Goal: Task Accomplishment & Management: Manage account settings

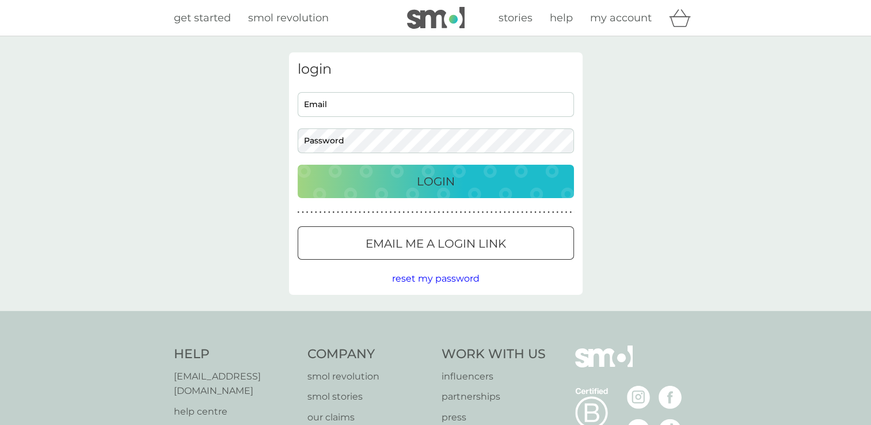
click at [373, 98] on input "Email" at bounding box center [436, 104] width 276 height 25
type input "[EMAIL_ADDRESS][DOMAIN_NAME]"
click at [428, 183] on p "Login" at bounding box center [436, 181] width 38 height 18
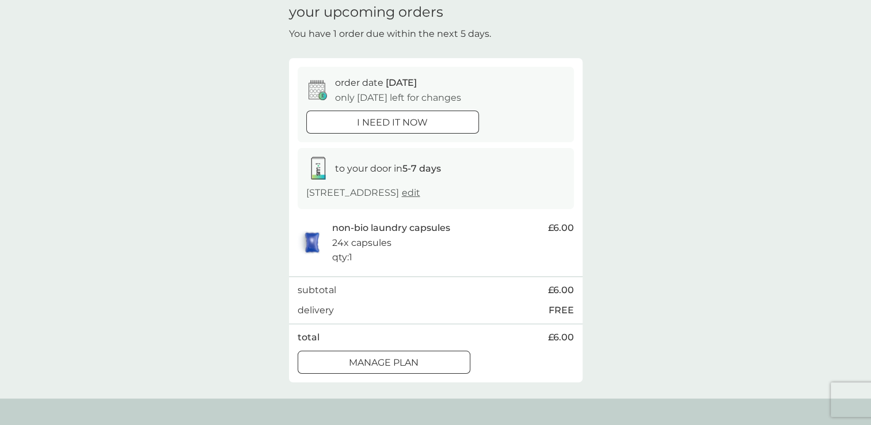
scroll to position [192, 0]
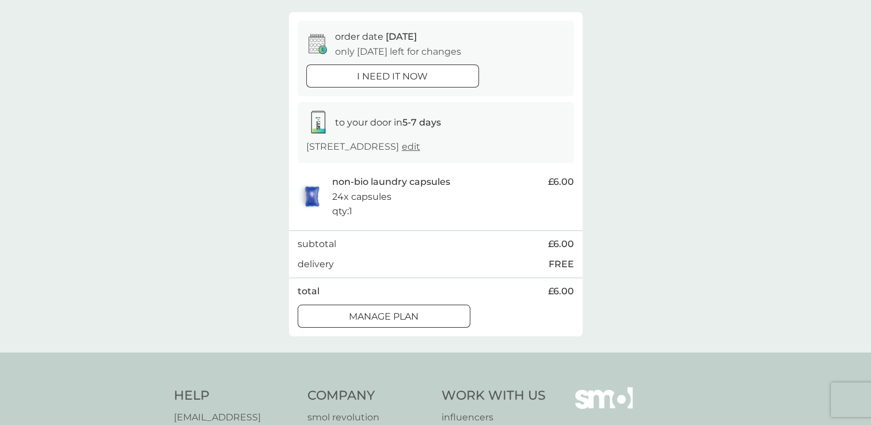
click at [427, 324] on button "Manage plan" at bounding box center [384, 316] width 173 height 23
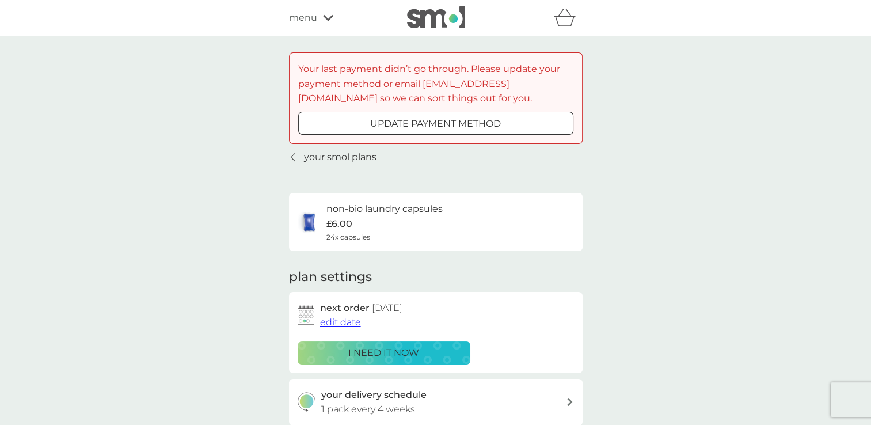
click at [430, 123] on div at bounding box center [435, 123] width 41 height 12
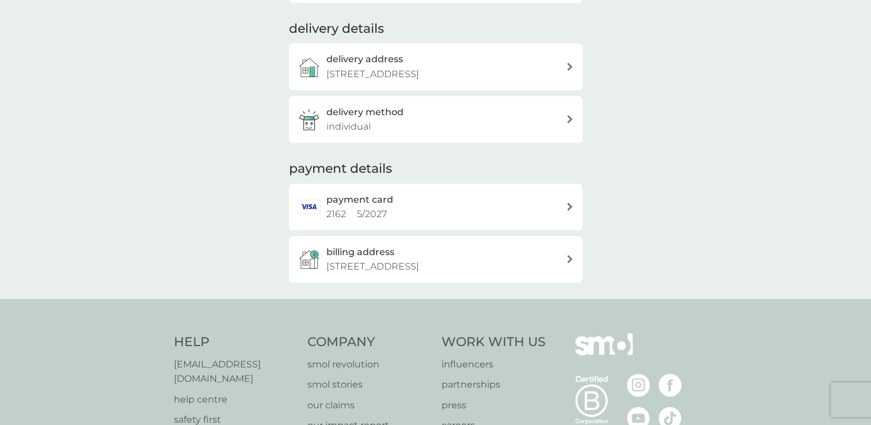
scroll to position [260, 0]
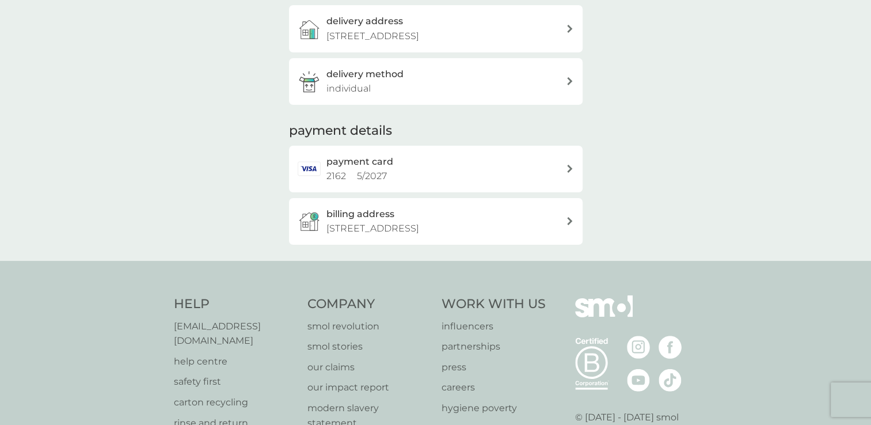
click at [358, 160] on h2 "payment card" at bounding box center [360, 161] width 67 height 15
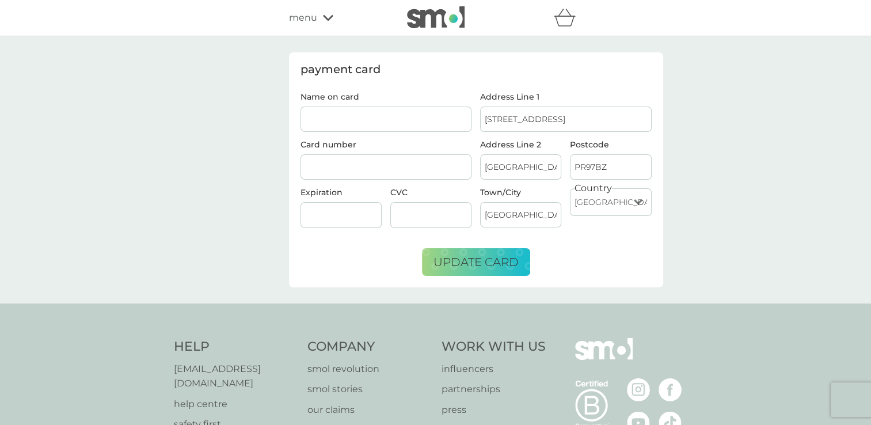
click at [380, 160] on div at bounding box center [387, 167] width 172 height 26
click at [348, 112] on input "Name on card" at bounding box center [387, 119] width 172 height 25
type input "[PERSON_NAME]"
click at [373, 160] on div at bounding box center [387, 167] width 172 height 26
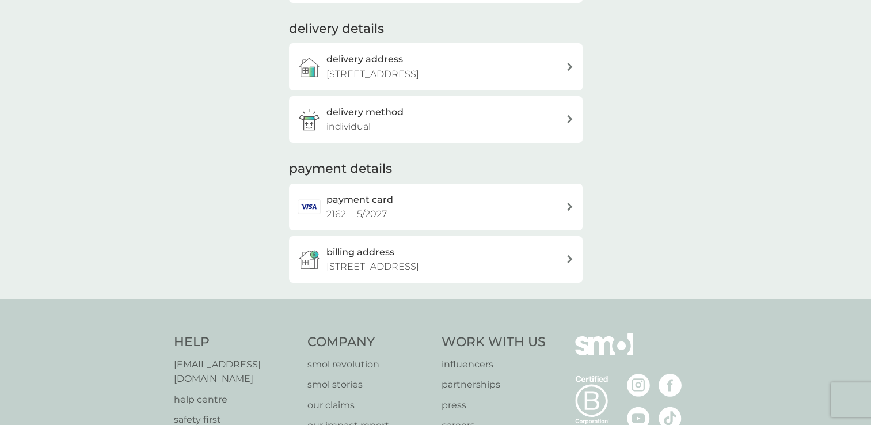
scroll to position [268, 0]
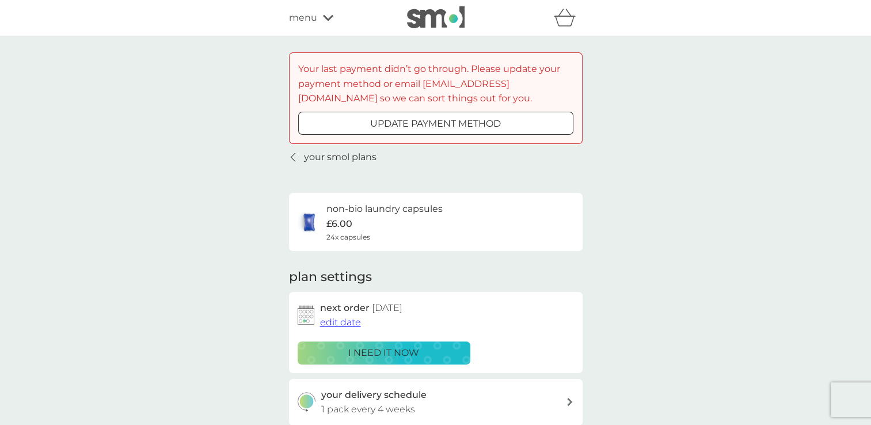
click at [389, 208] on h6 "non-bio laundry capsules" at bounding box center [385, 209] width 116 height 15
click at [328, 221] on p "£6.00" at bounding box center [340, 224] width 26 height 15
click at [362, 352] on p "i need it now" at bounding box center [383, 353] width 71 height 15
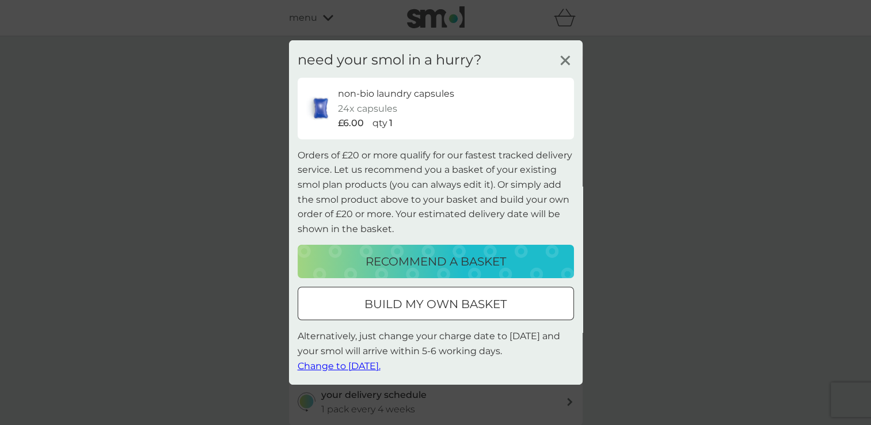
click at [408, 304] on p "build my own basket" at bounding box center [436, 304] width 142 height 18
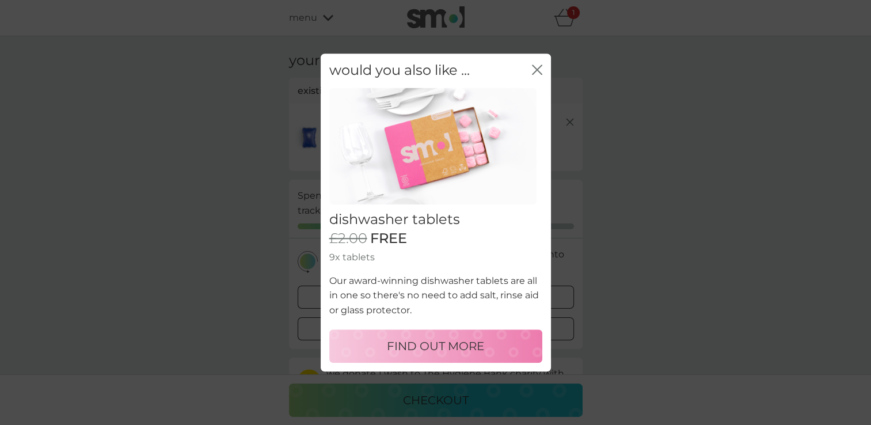
click at [536, 75] on button "close" at bounding box center [537, 71] width 10 height 12
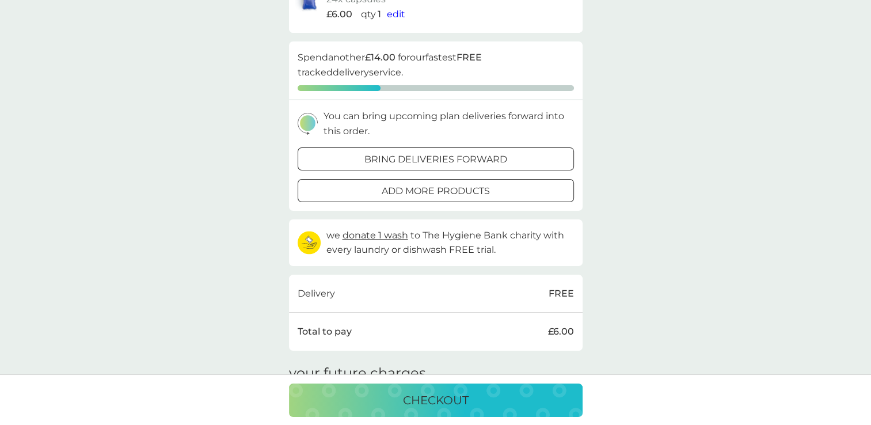
scroll to position [161, 0]
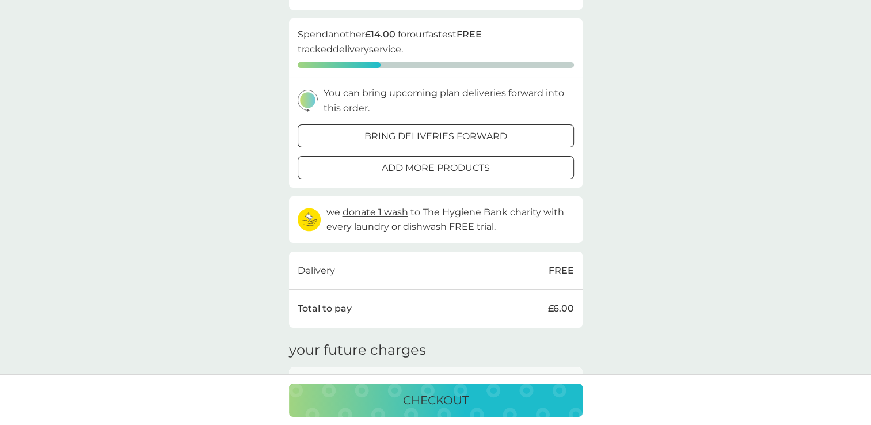
click at [453, 169] on div at bounding box center [435, 168] width 41 height 12
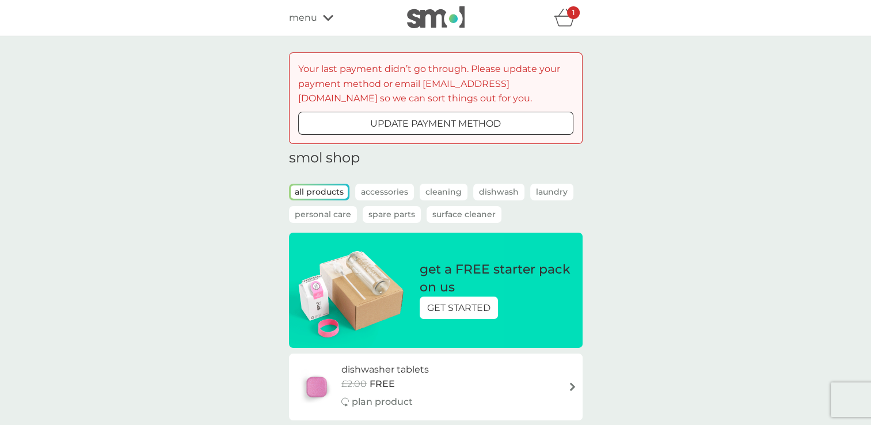
drag, startPoint x: 875, startPoint y: 420, endPoint x: 631, endPoint y: 328, distance: 260.8
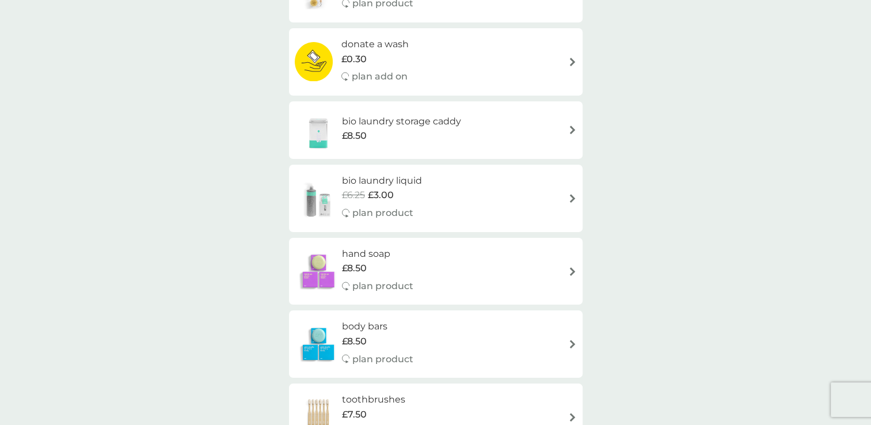
scroll to position [837, 0]
drag, startPoint x: 878, startPoint y: 418, endPoint x: 651, endPoint y: 382, distance: 229.1
click at [651, 382] on div "Your last payment didn’t go through. Please update your payment method or email…" at bounding box center [435, 293] width 871 height 2188
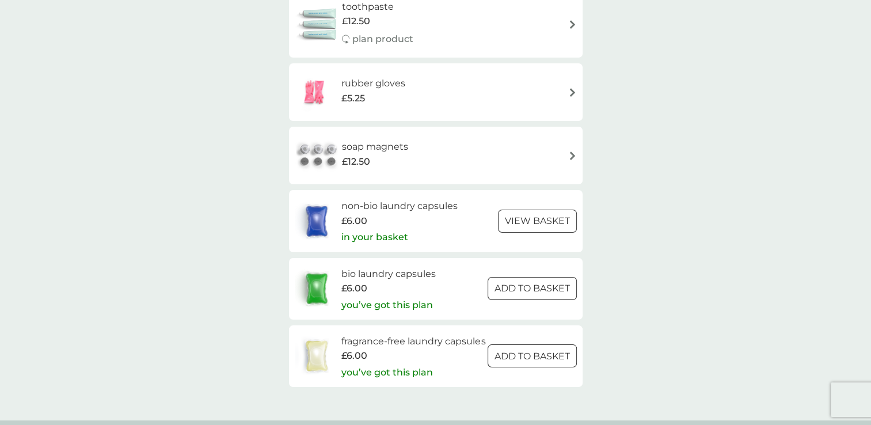
scroll to position [1835, 0]
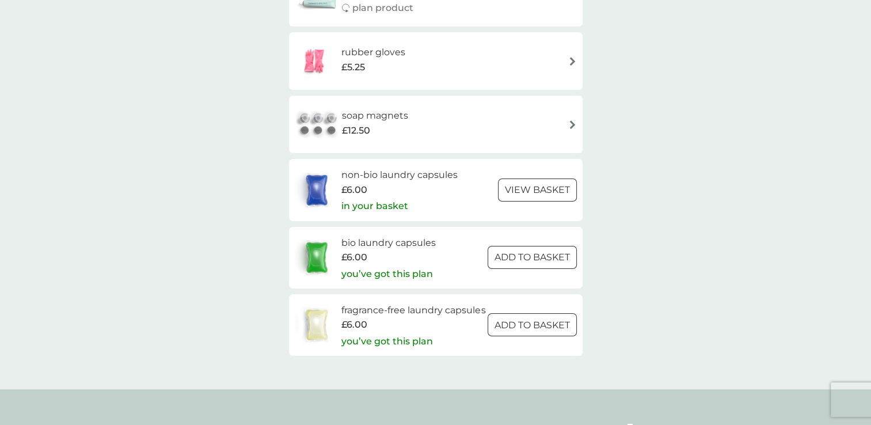
click at [558, 259] on p "ADD TO BASKET" at bounding box center [532, 257] width 75 height 15
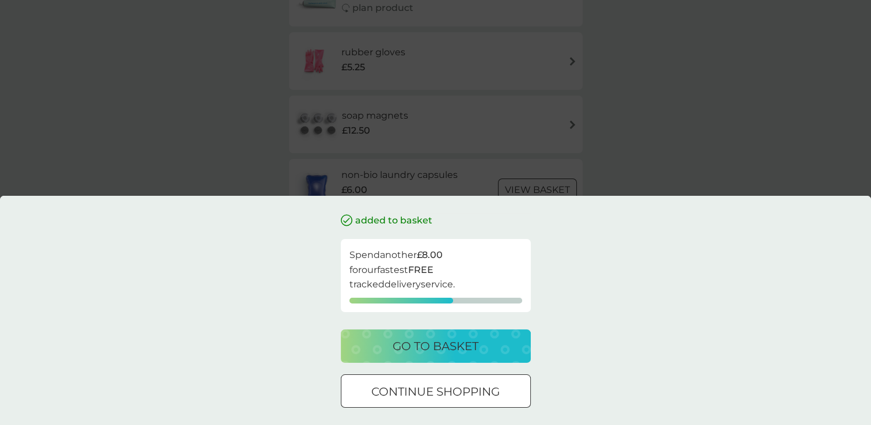
click at [456, 348] on p "go to basket" at bounding box center [436, 346] width 86 height 18
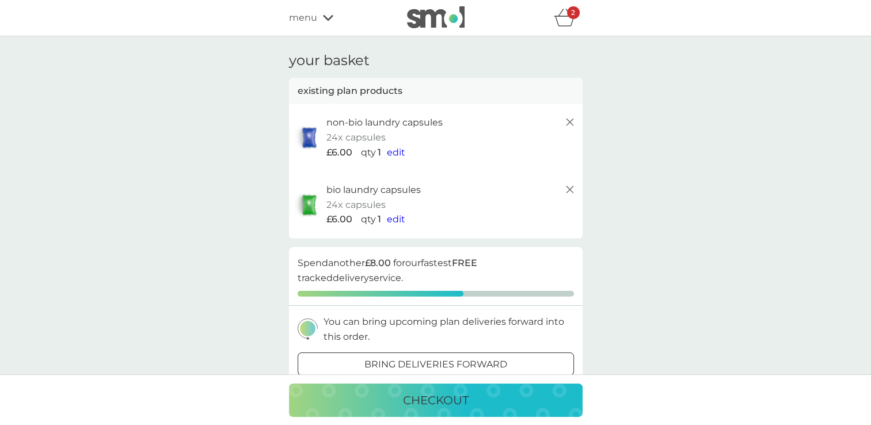
drag, startPoint x: 456, startPoint y: 348, endPoint x: 735, endPoint y: 303, distance: 283.0
click at [735, 303] on div "your basket existing plan products non-bio laundry capsules 24x capsules £6.00 …" at bounding box center [435, 385] width 871 height 698
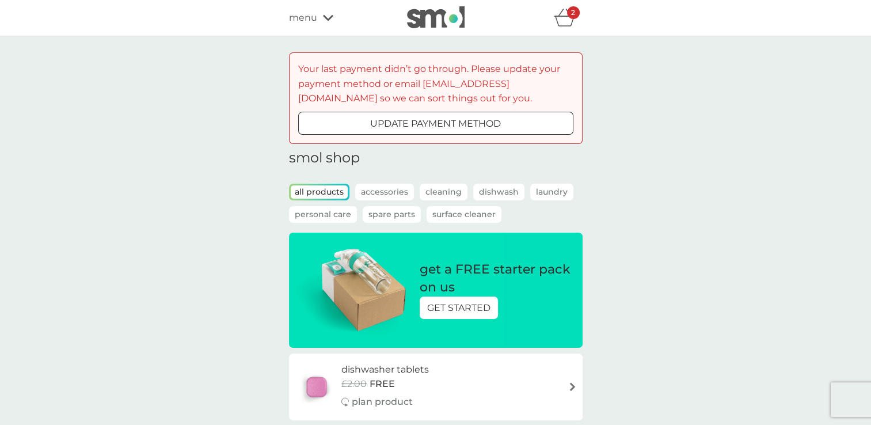
scroll to position [1835, 0]
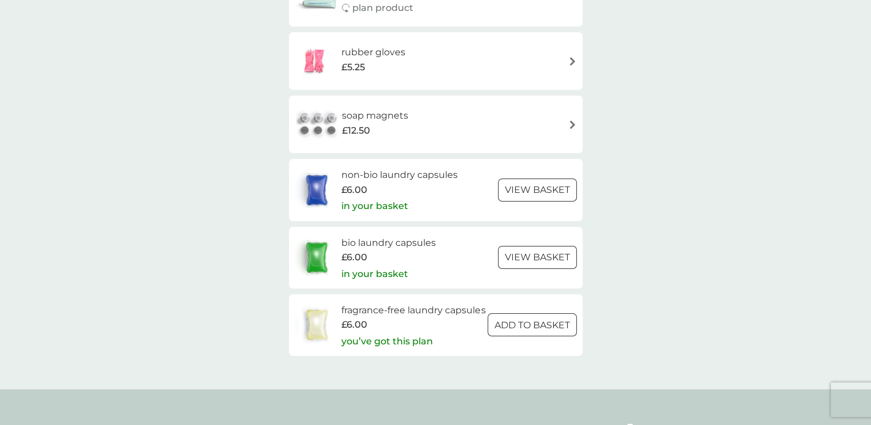
click at [548, 331] on div at bounding box center [531, 325] width 41 height 12
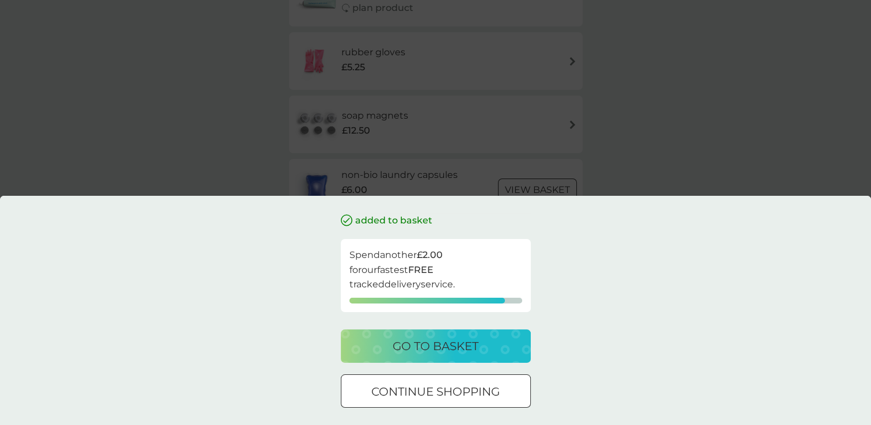
click at [491, 351] on div "go to basket" at bounding box center [435, 346] width 167 height 18
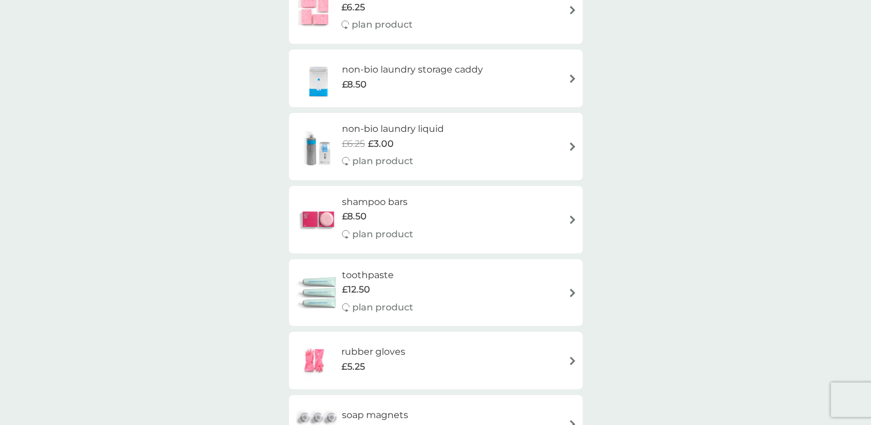
scroll to position [1504, 0]
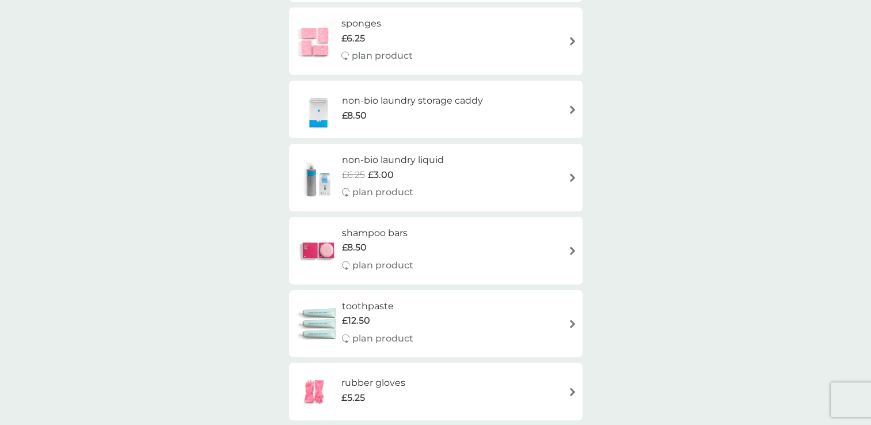
click at [405, 158] on h6 "non-bio laundry liquid" at bounding box center [393, 160] width 102 height 15
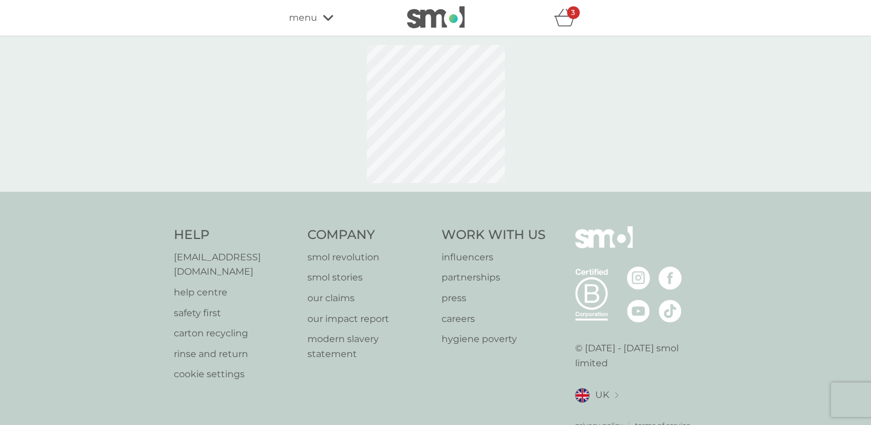
select select "91"
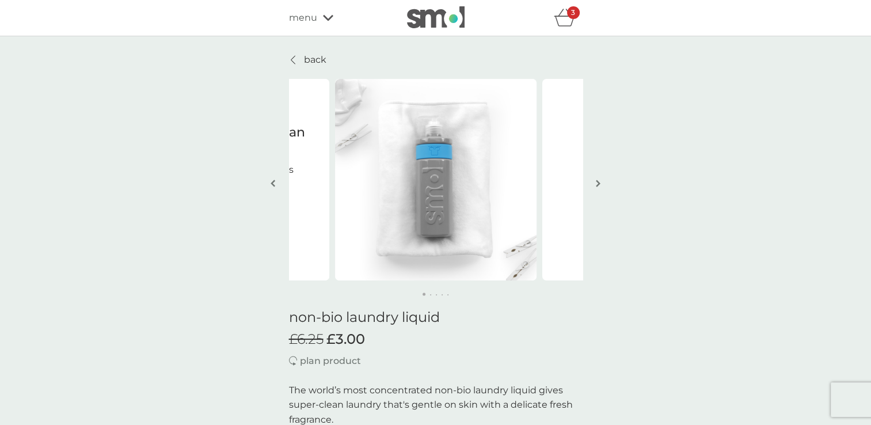
click at [598, 185] on img "button" at bounding box center [598, 183] width 5 height 9
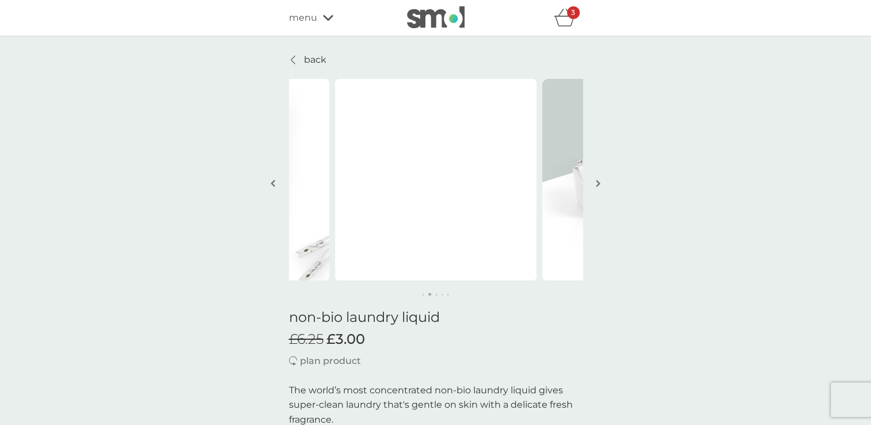
click at [598, 185] on img "button" at bounding box center [598, 183] width 5 height 9
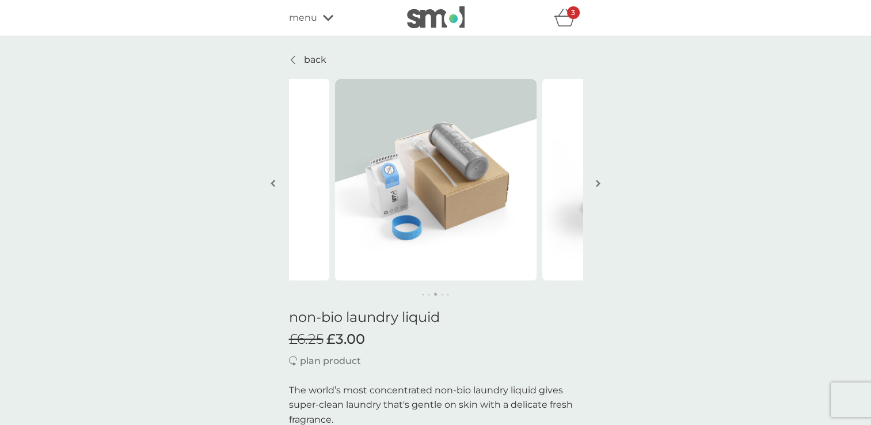
click at [598, 185] on img "button" at bounding box center [598, 183] width 5 height 9
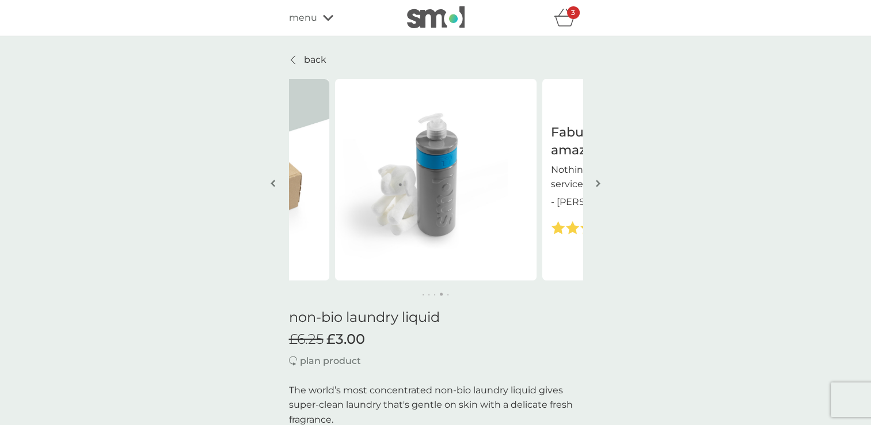
click at [598, 185] on img "button" at bounding box center [598, 183] width 5 height 9
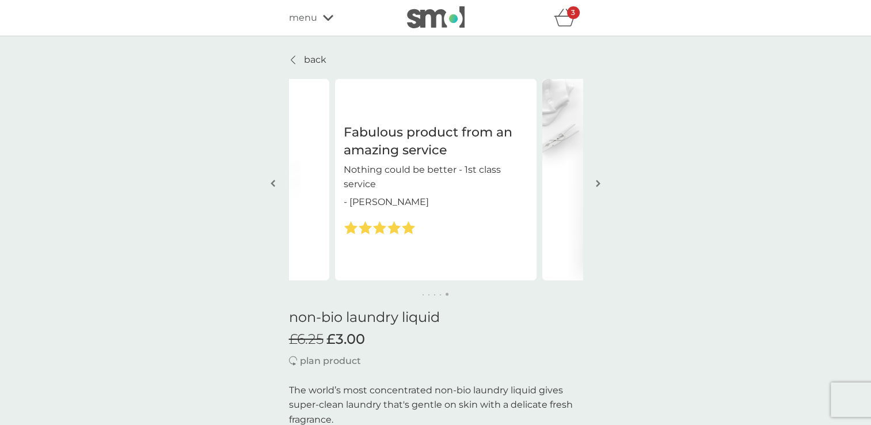
click at [598, 185] on img "button" at bounding box center [598, 183] width 5 height 9
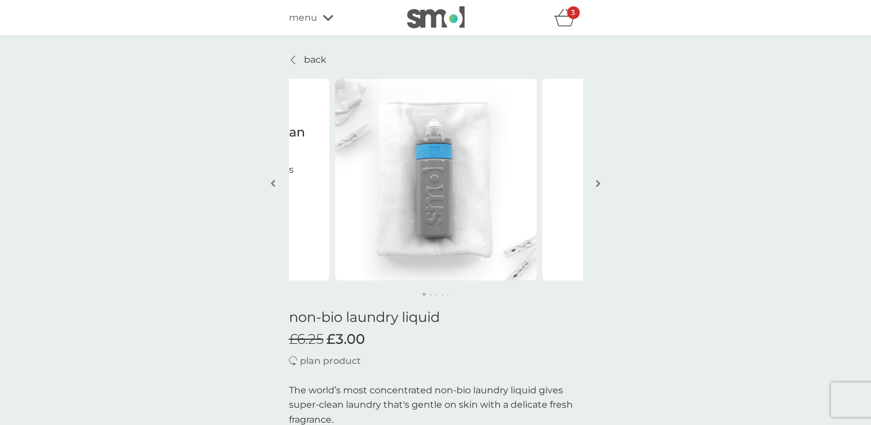
click at [598, 185] on img "button" at bounding box center [598, 183] width 5 height 9
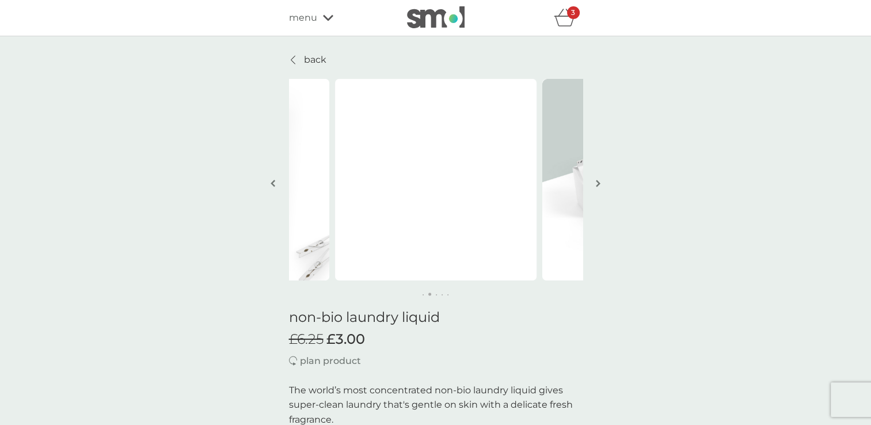
click at [598, 185] on img "button" at bounding box center [598, 183] width 5 height 9
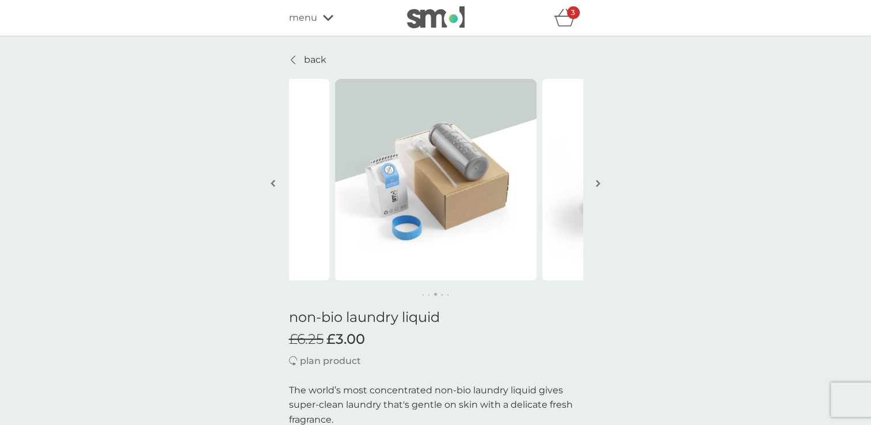
click at [598, 185] on img "button" at bounding box center [598, 183] width 5 height 9
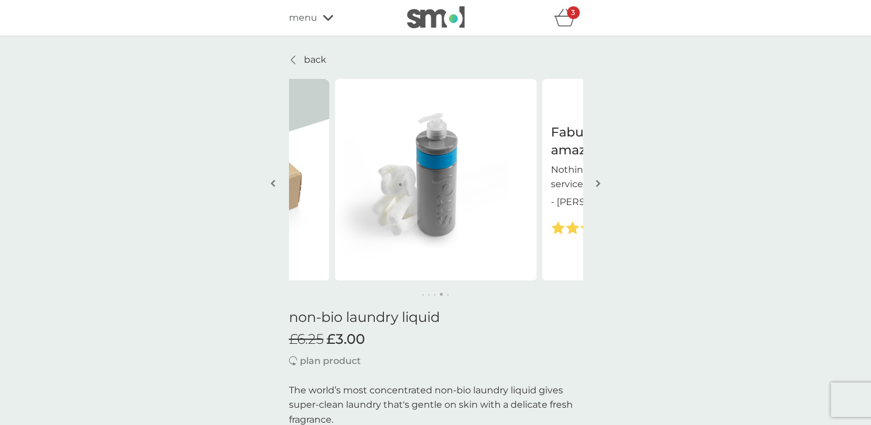
click at [598, 185] on img "button" at bounding box center [598, 183] width 5 height 9
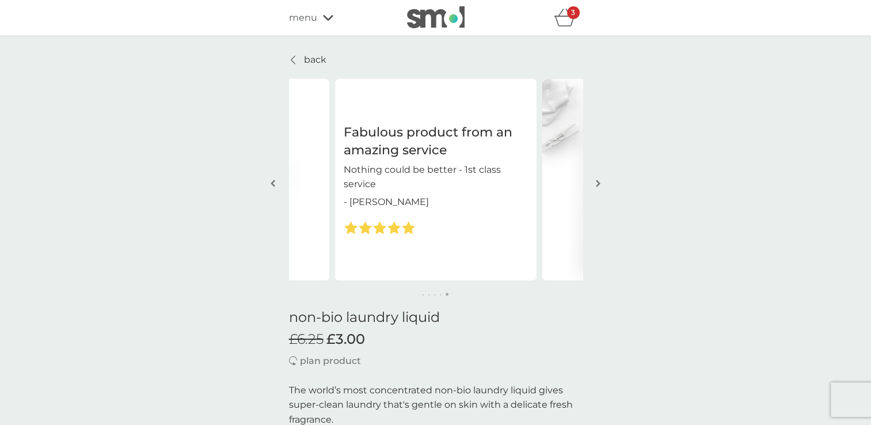
click at [598, 185] on img "button" at bounding box center [598, 183] width 5 height 9
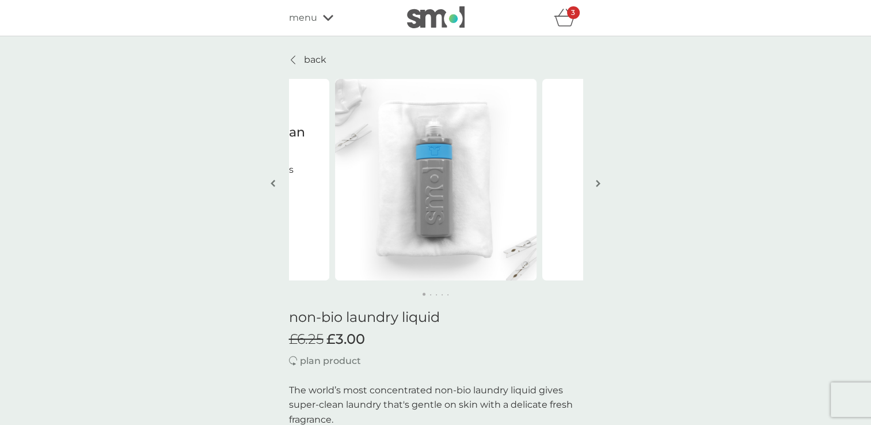
click at [332, 18] on icon at bounding box center [328, 17] width 10 height 7
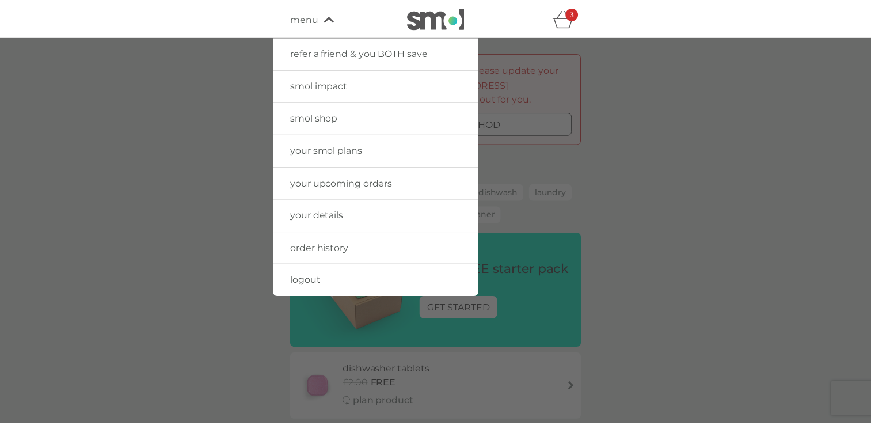
scroll to position [1504, 0]
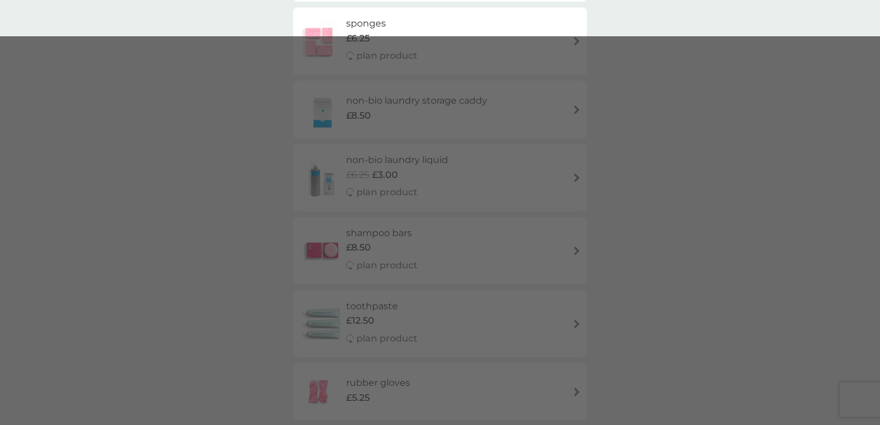
click at [827, 103] on div at bounding box center [440, 248] width 880 height 425
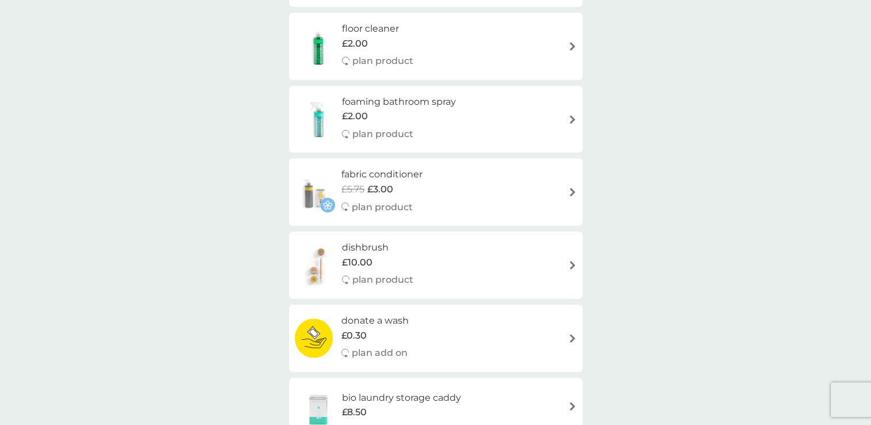
scroll to position [530, 0]
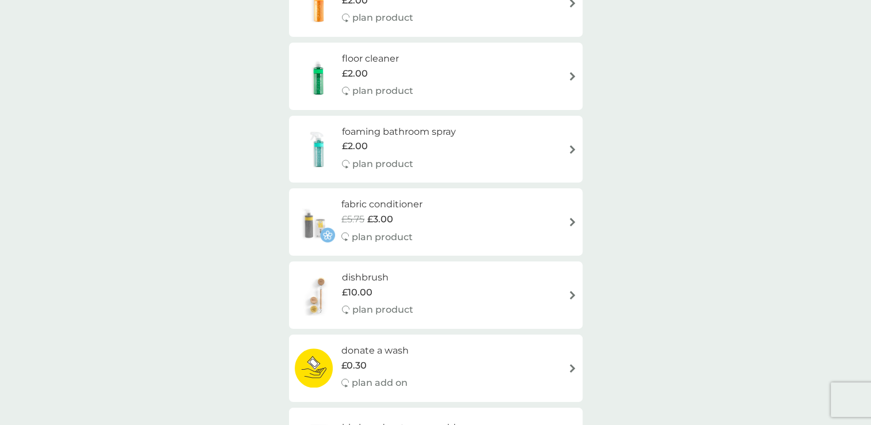
click at [398, 206] on h6 "fabric conditioner" at bounding box center [382, 204] width 81 height 15
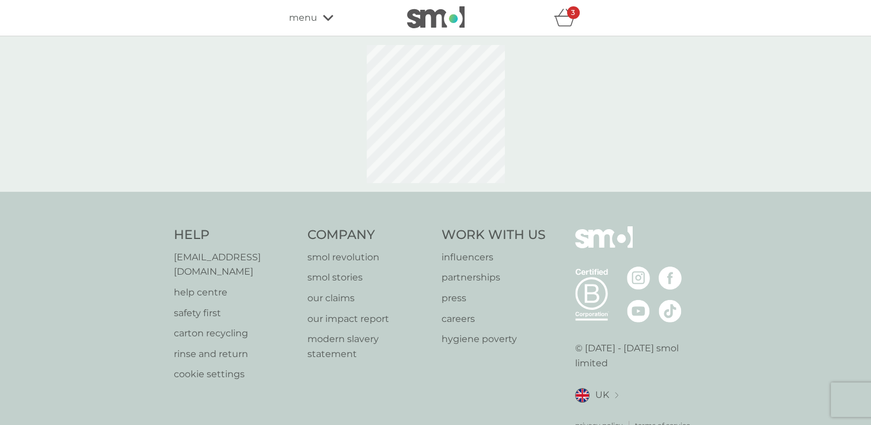
select select "182"
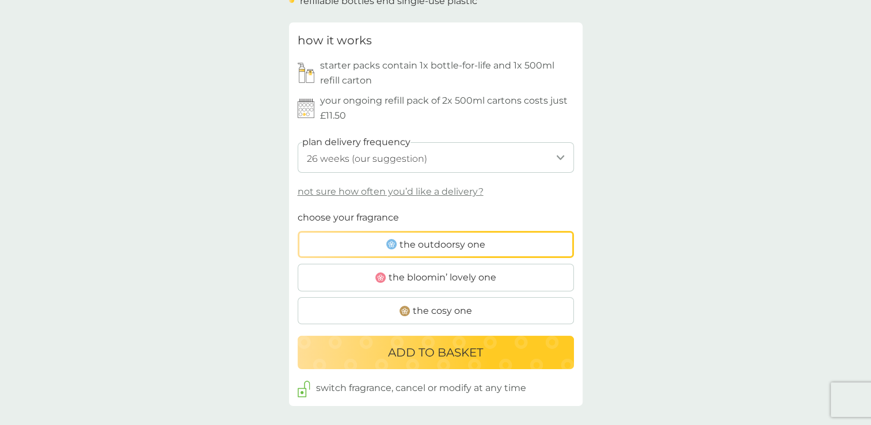
scroll to position [622, 0]
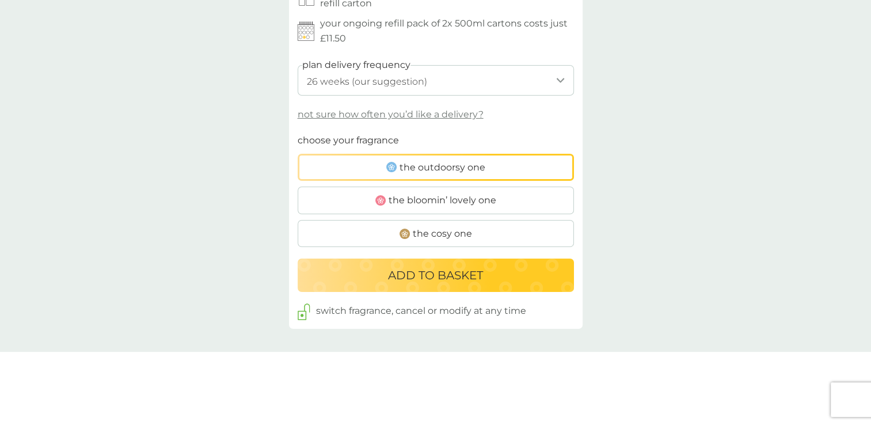
click at [437, 234] on span "the cosy one" at bounding box center [442, 233] width 59 height 15
click at [298, 133] on input "the cosy one" at bounding box center [298, 133] width 0 height 0
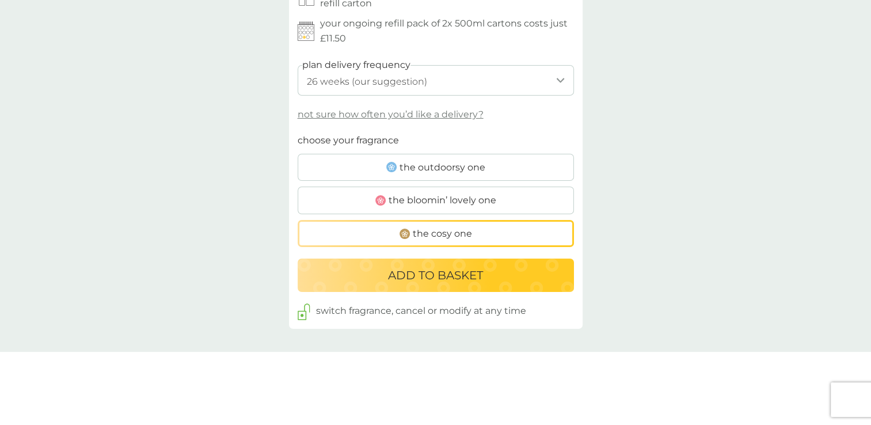
click at [463, 274] on p "ADD TO BASKET" at bounding box center [435, 275] width 95 height 18
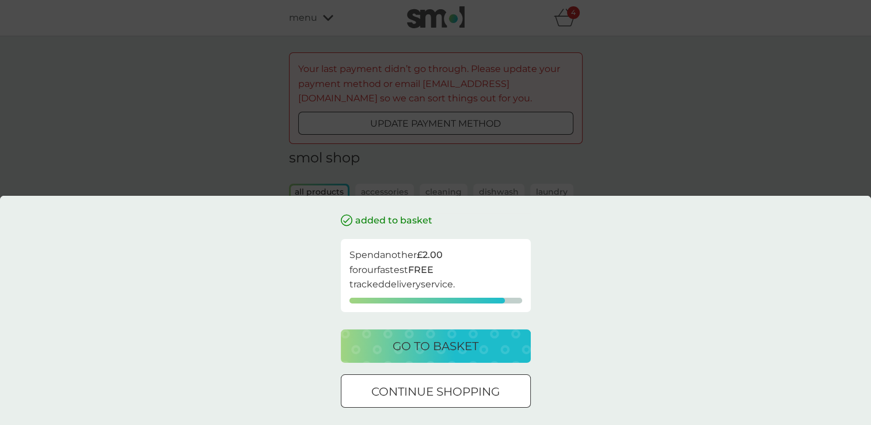
click at [440, 392] on div at bounding box center [435, 392] width 41 height 12
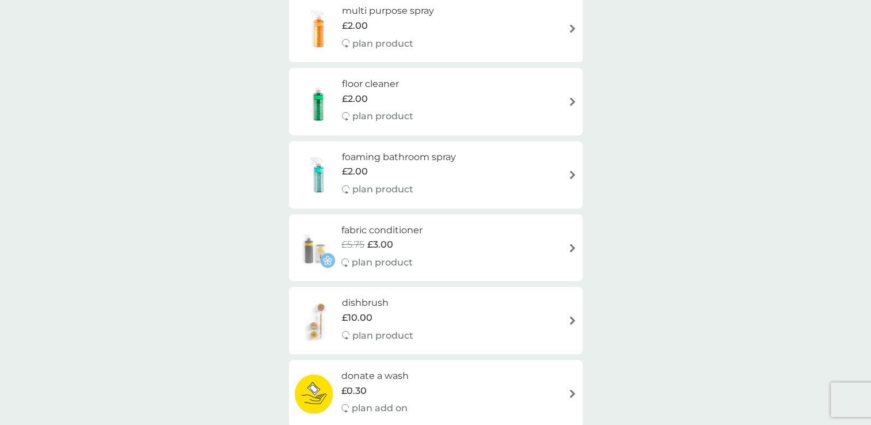
scroll to position [514, 0]
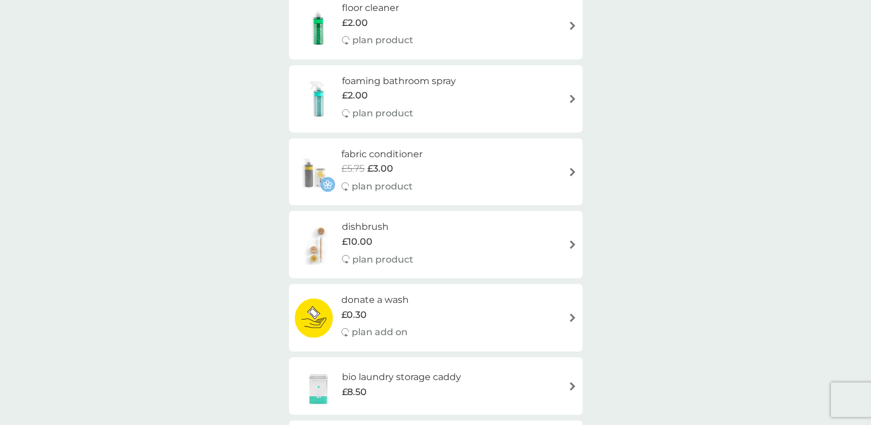
click at [366, 154] on h6 "fabric conditioner" at bounding box center [382, 154] width 81 height 15
select select "182"
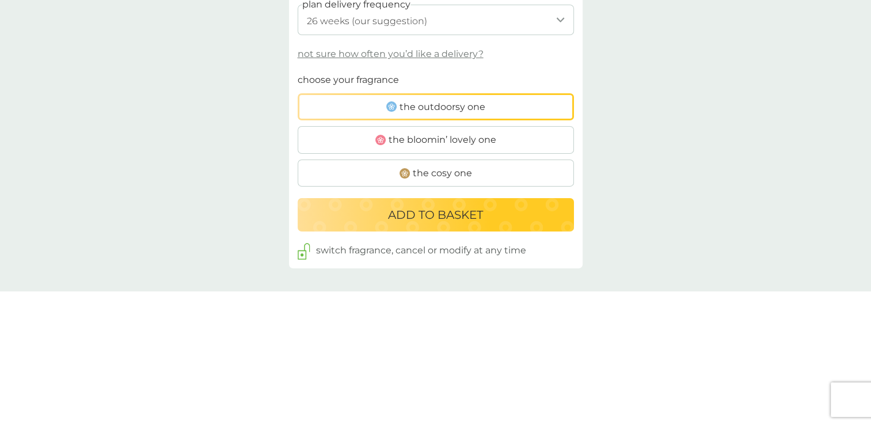
scroll to position [721, 0]
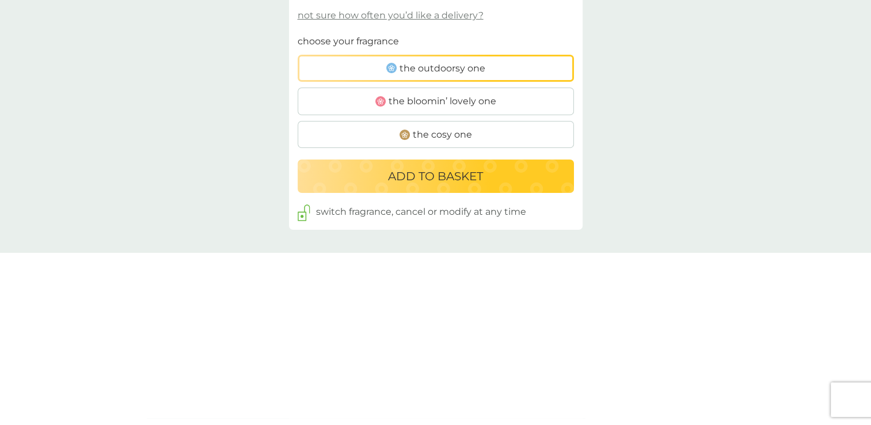
click at [423, 98] on span "the bloomin’ lovely one" at bounding box center [443, 101] width 108 height 15
click at [298, 34] on input "the bloomin’ lovely one" at bounding box center [298, 34] width 0 height 0
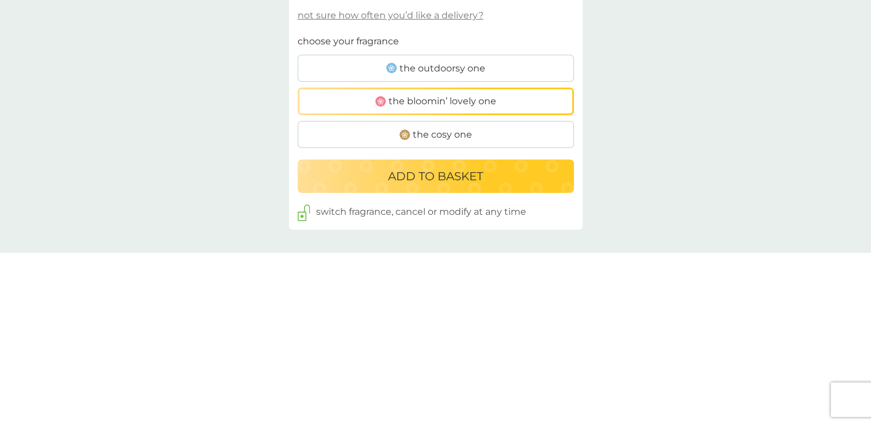
click at [459, 176] on p "ADD TO BASKET" at bounding box center [435, 176] width 95 height 18
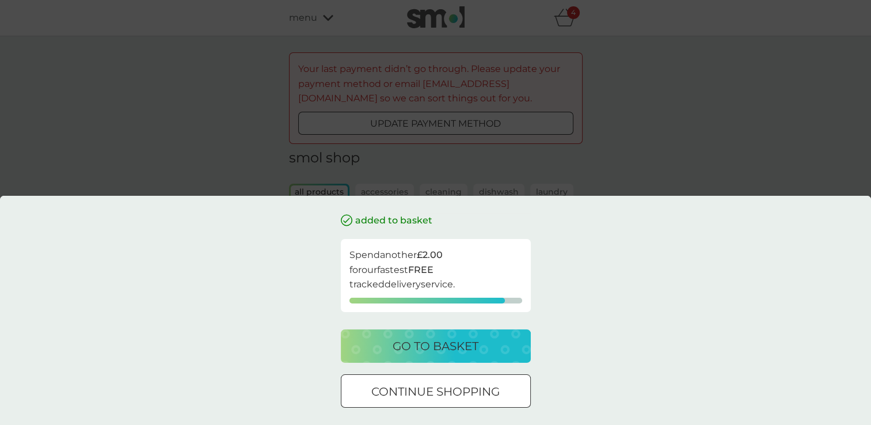
click at [434, 382] on p "continue shopping" at bounding box center [435, 391] width 128 height 18
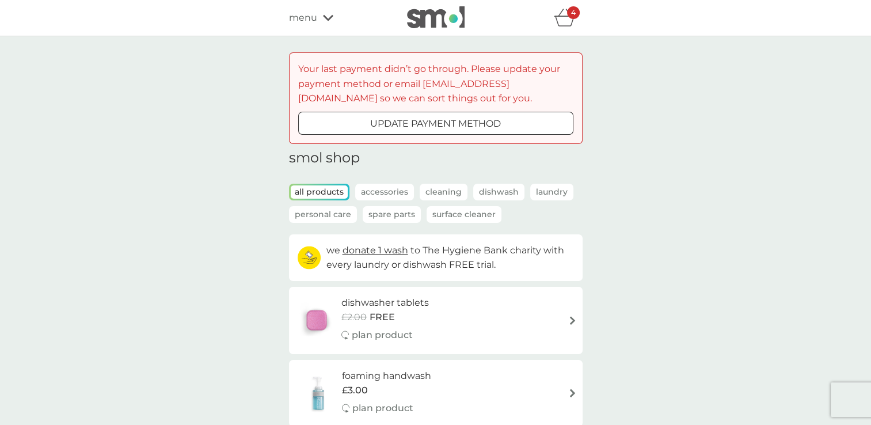
click at [434, 382] on div "foaming handwash £3.00 plan product" at bounding box center [392, 394] width 101 height 50
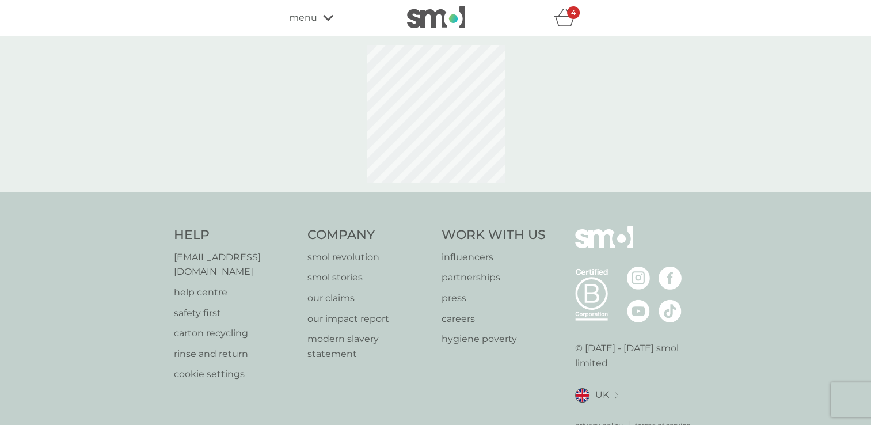
select select "119"
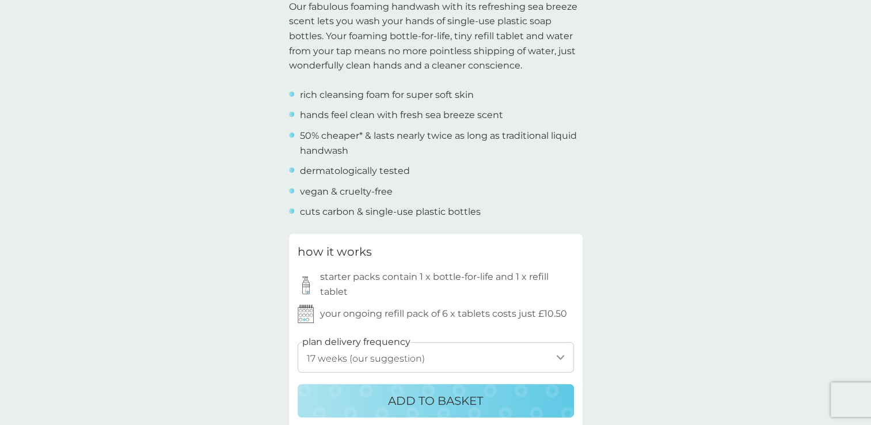
scroll to position [407, 0]
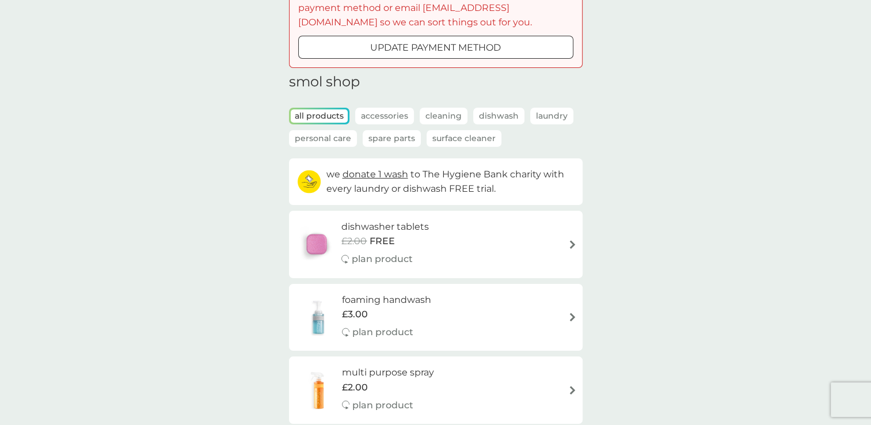
scroll to position [107, 0]
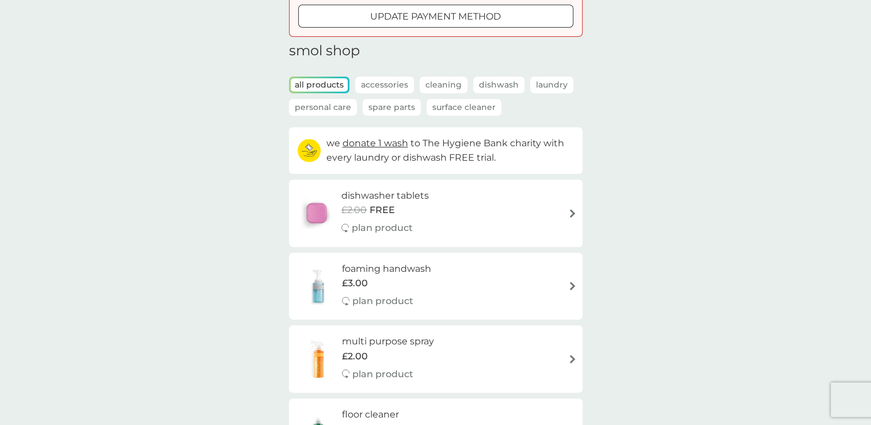
click at [543, 84] on p "Laundry" at bounding box center [551, 85] width 43 height 17
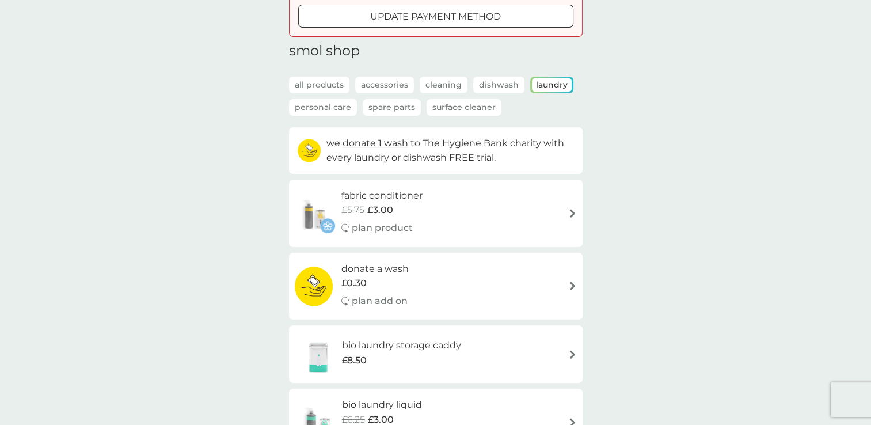
click at [375, 200] on h6 "fabric conditioner" at bounding box center [382, 195] width 81 height 15
select select "182"
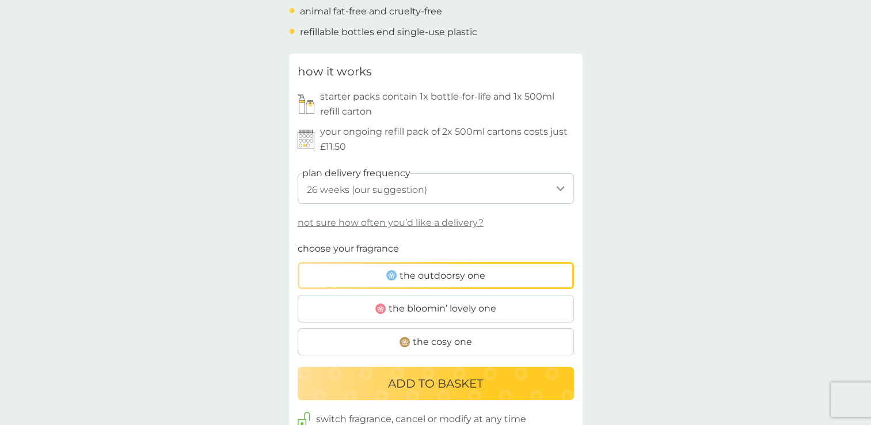
scroll to position [529, 0]
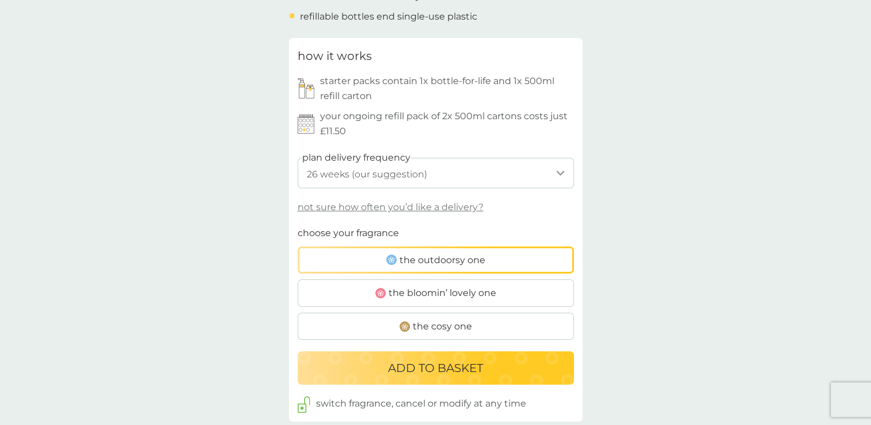
click at [434, 261] on span "the outdoorsy one" at bounding box center [443, 260] width 86 height 15
click at [298, 226] on input "the outdoorsy one" at bounding box center [298, 226] width 0 height 0
click at [477, 374] on p "ADD TO BASKET" at bounding box center [435, 368] width 95 height 18
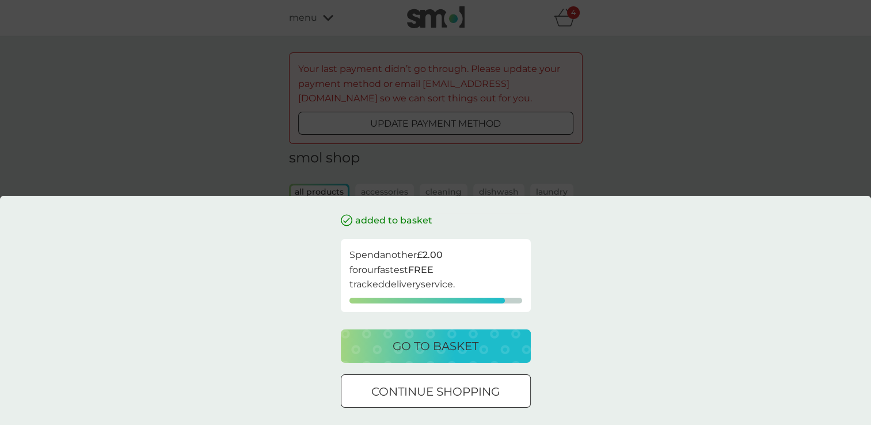
click at [471, 343] on p "go to basket" at bounding box center [436, 346] width 86 height 18
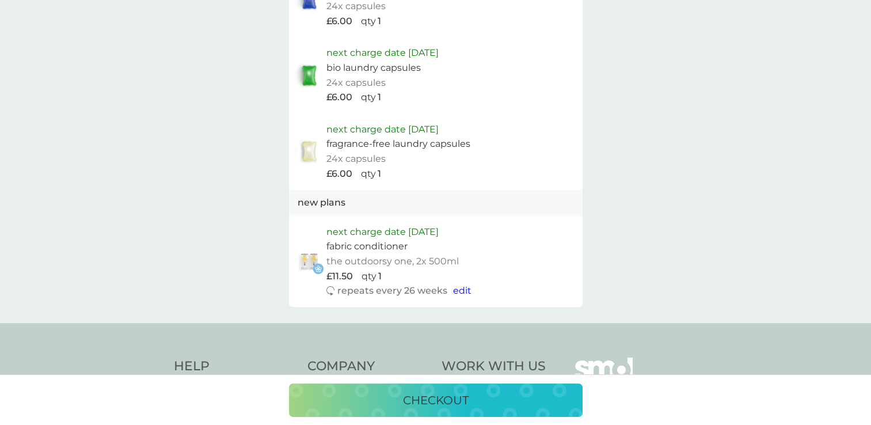
scroll to position [844, 0]
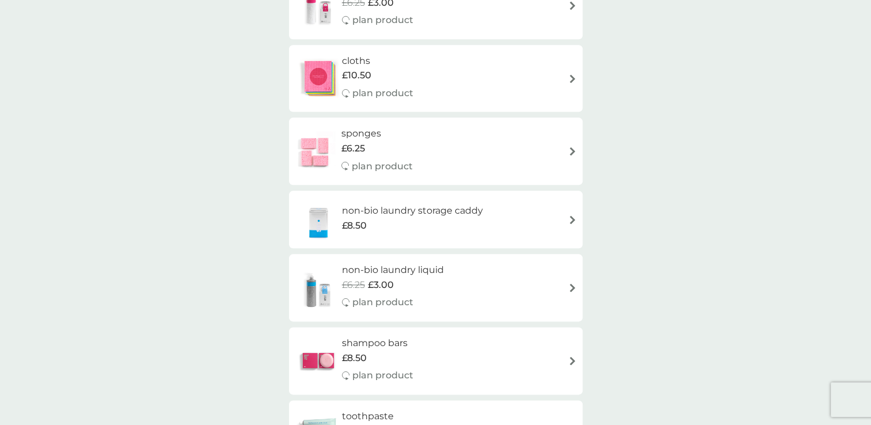
scroll to position [1374, 0]
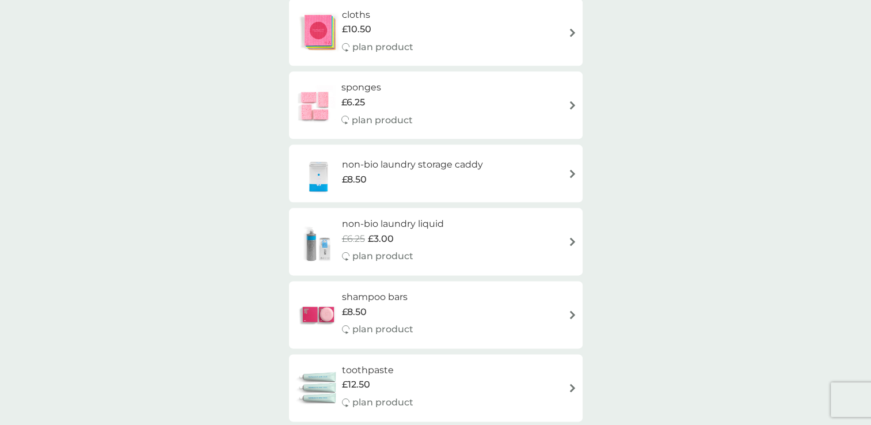
click at [357, 222] on h6 "non-bio laundry liquid" at bounding box center [393, 224] width 102 height 15
select select "91"
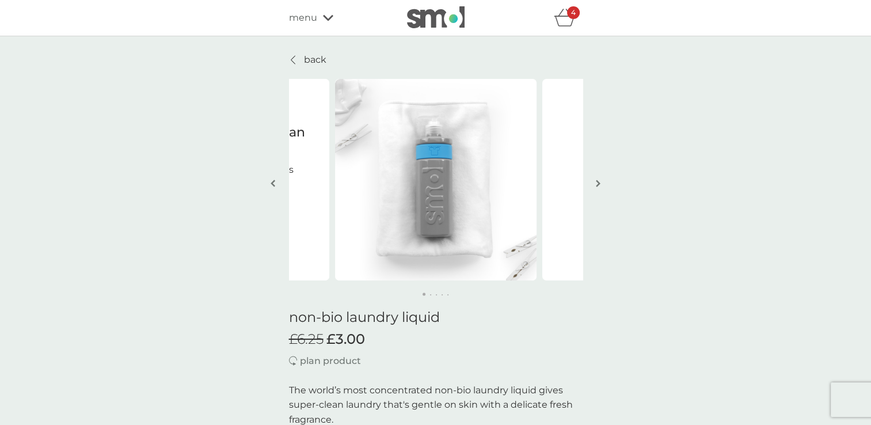
click at [597, 179] on img "button" at bounding box center [598, 183] width 5 height 9
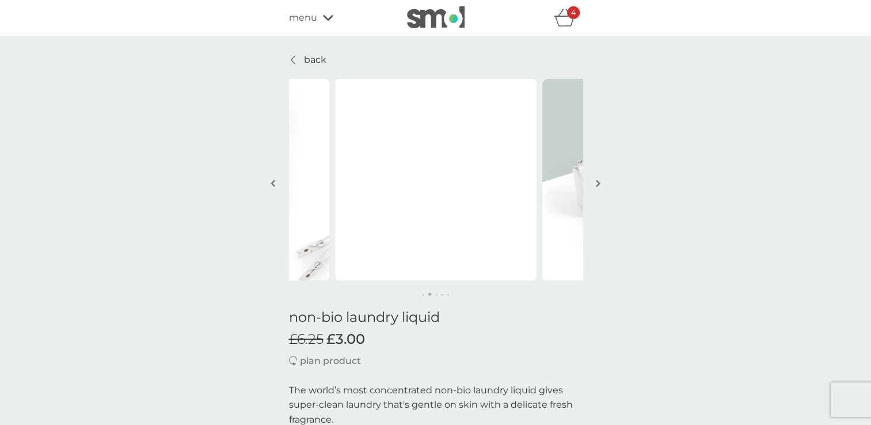
click at [597, 179] on img "button" at bounding box center [598, 183] width 5 height 9
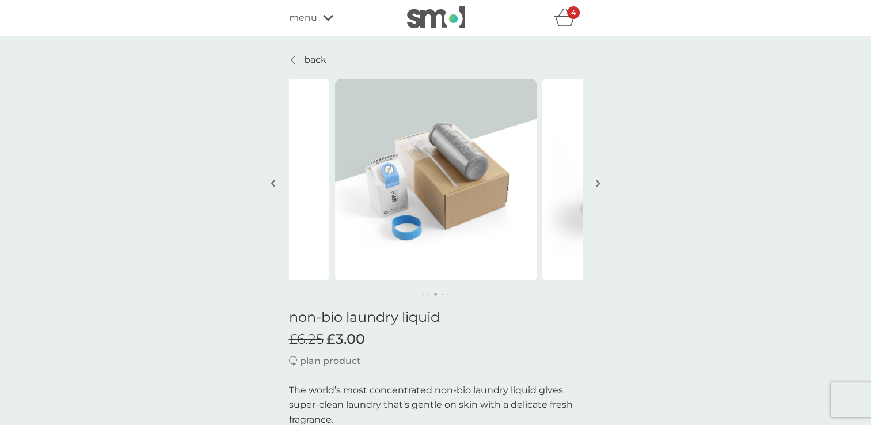
click at [597, 179] on img "button" at bounding box center [598, 183] width 5 height 9
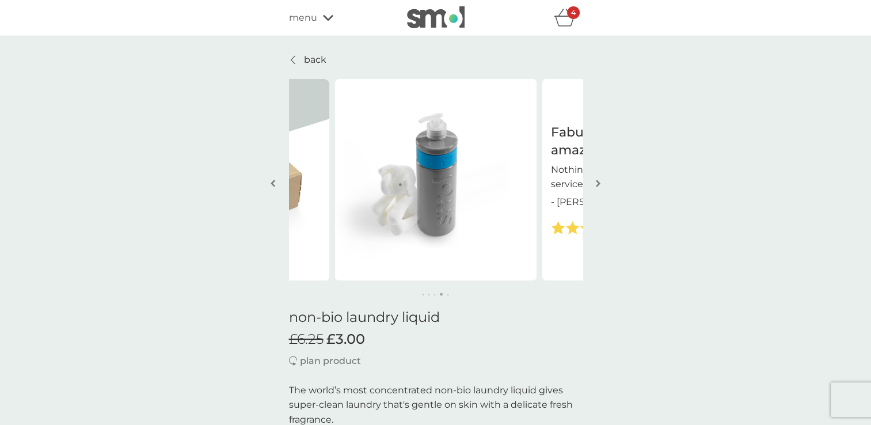
click at [597, 179] on img "button" at bounding box center [598, 183] width 5 height 9
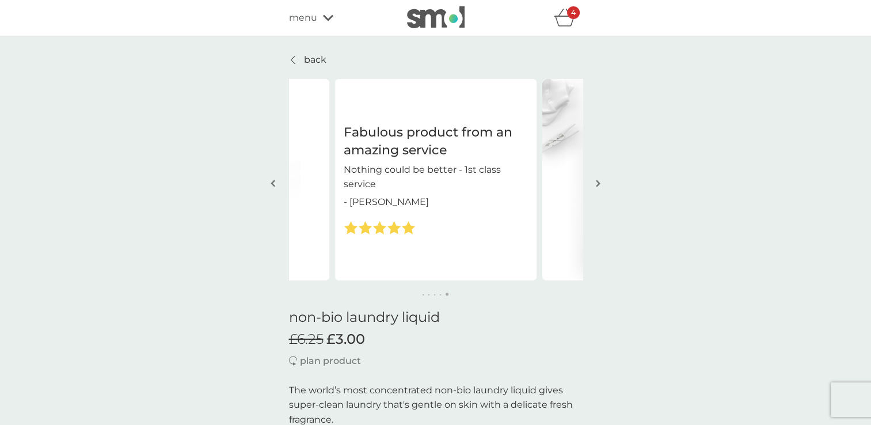
click at [562, 18] on icon "basket" at bounding box center [565, 18] width 22 height 18
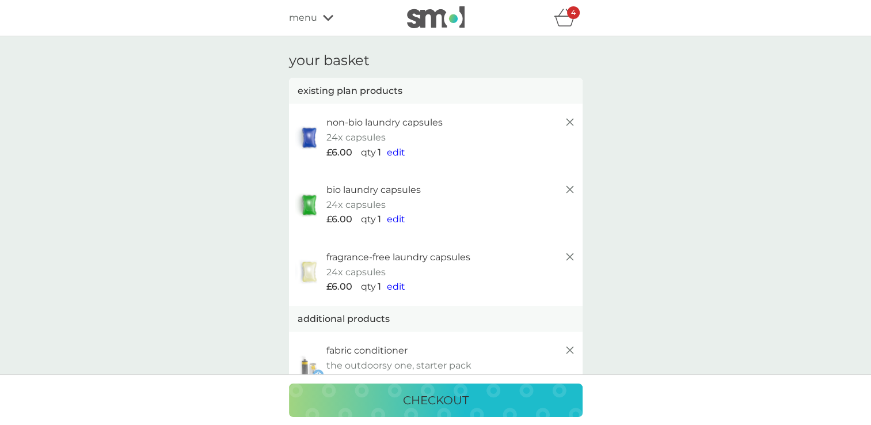
click at [629, 407] on div "checkout" at bounding box center [435, 399] width 871 height 51
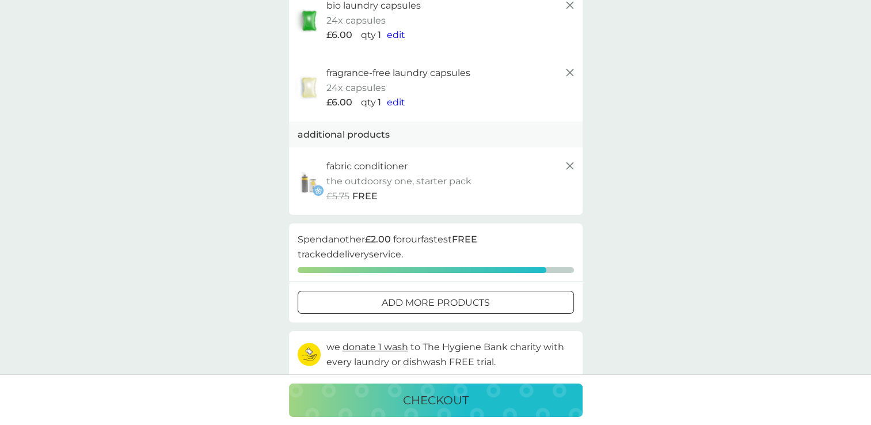
scroll to position [207, 0]
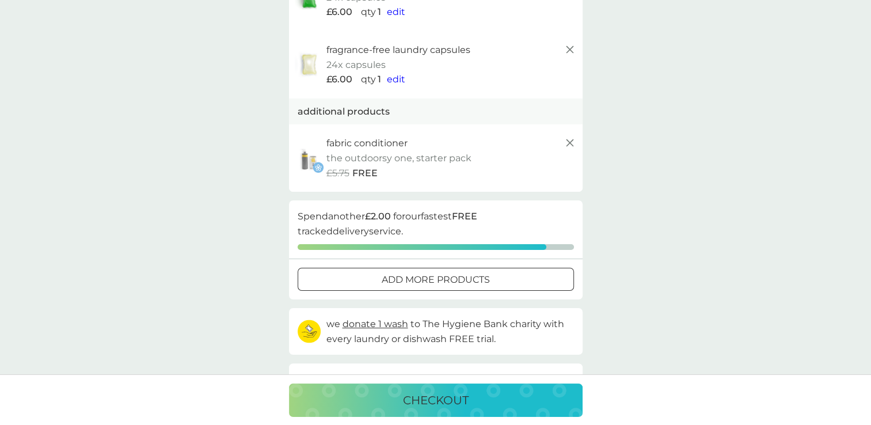
click at [465, 395] on p "checkout" at bounding box center [436, 400] width 66 height 18
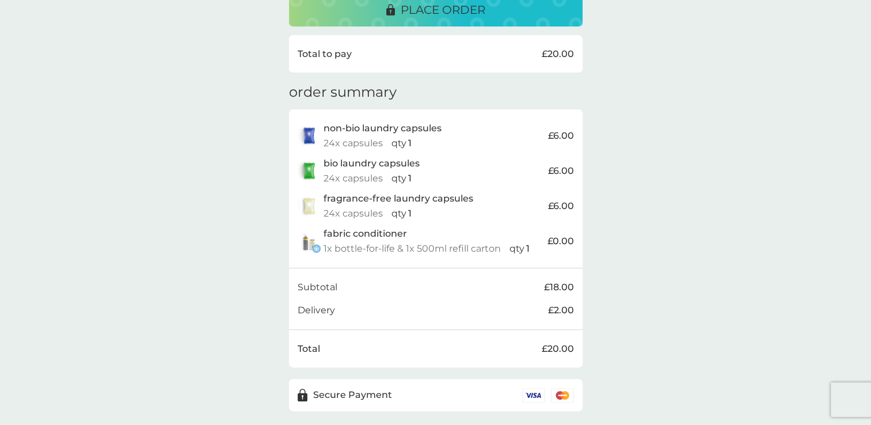
scroll to position [365, 0]
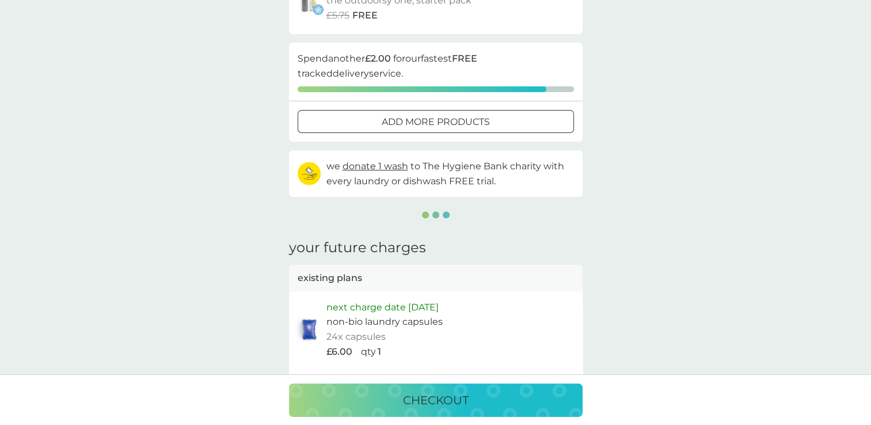
scroll to position [207, 0]
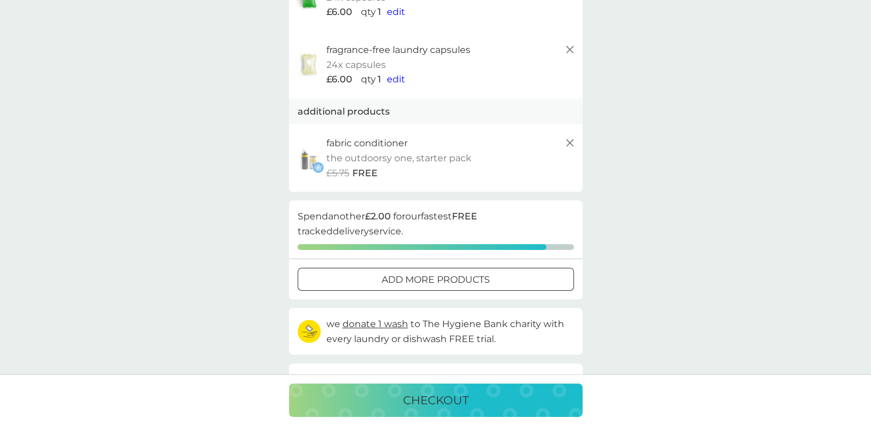
select select "91"
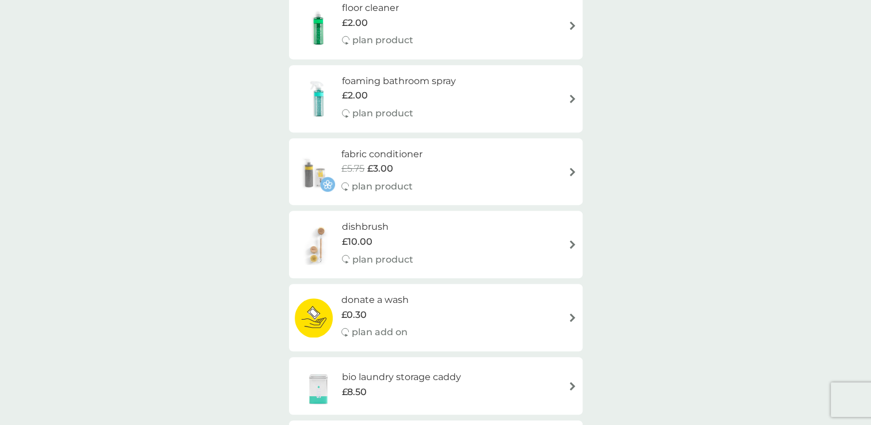
scroll to position [530, 0]
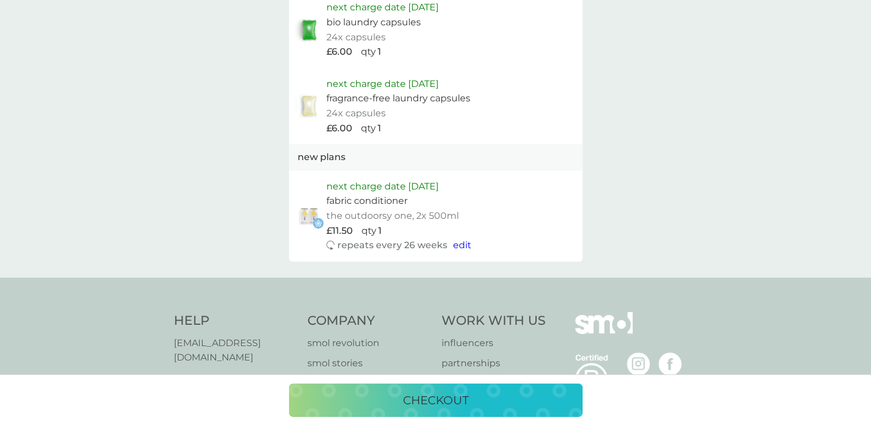
scroll to position [829, 0]
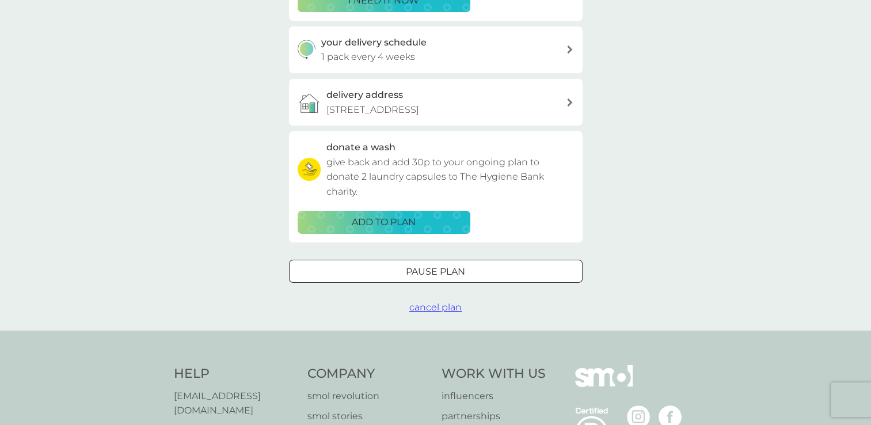
scroll to position [392, 0]
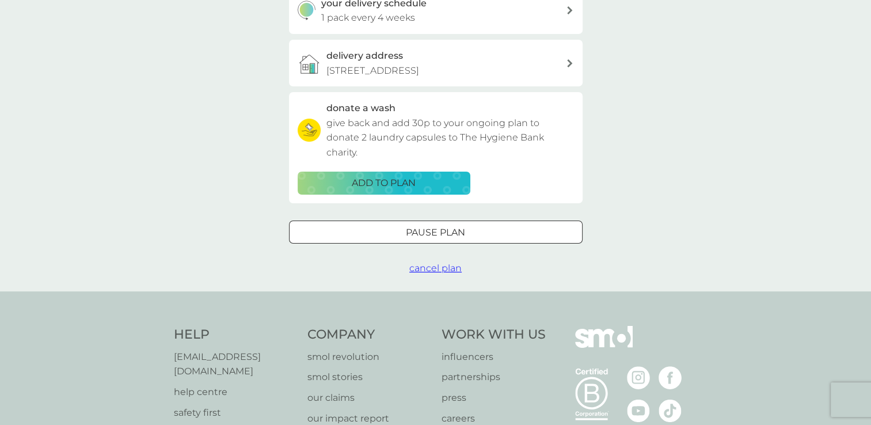
click at [416, 268] on span "cancel plan" at bounding box center [435, 268] width 52 height 11
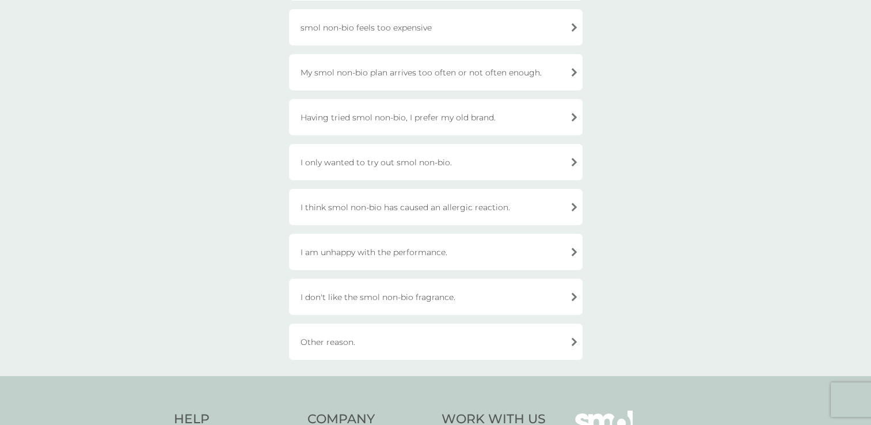
scroll to position [369, 0]
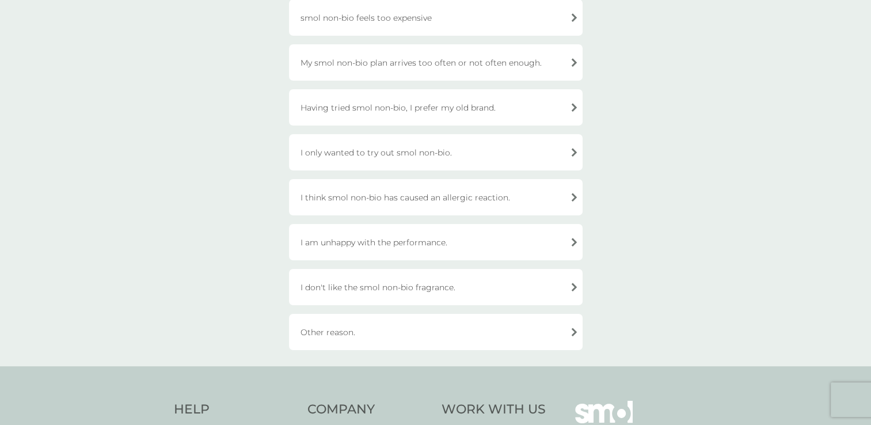
click at [343, 330] on div "Other reason." at bounding box center [436, 332] width 294 height 36
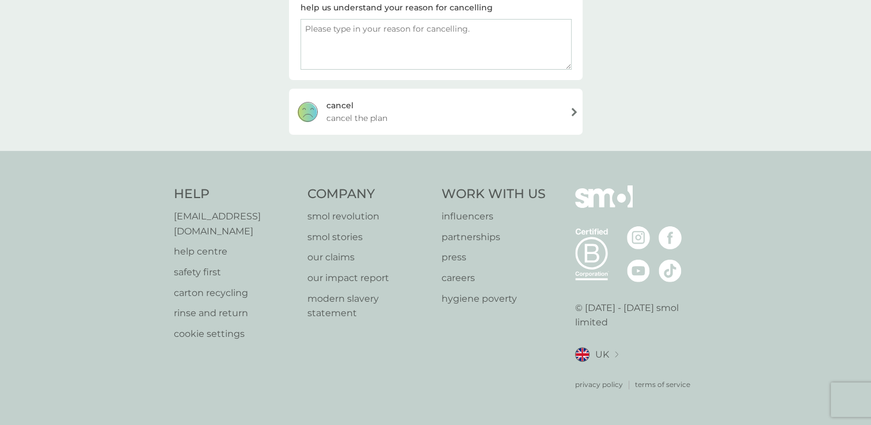
scroll to position [290, 0]
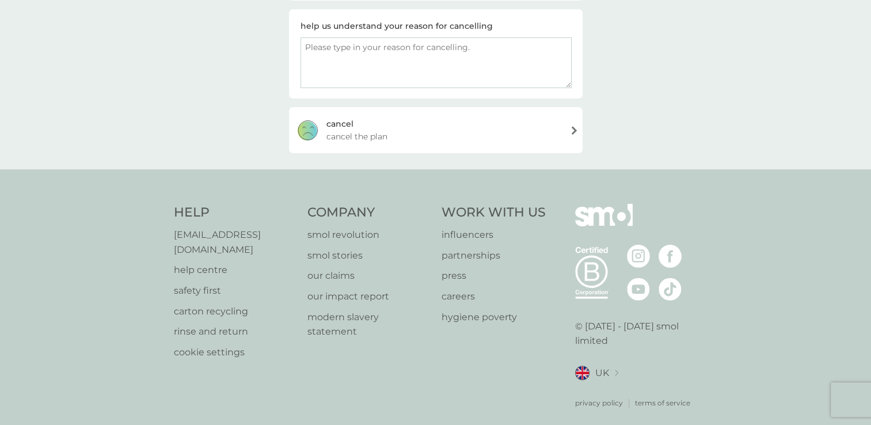
click at [339, 124] on div "cancel" at bounding box center [340, 123] width 27 height 13
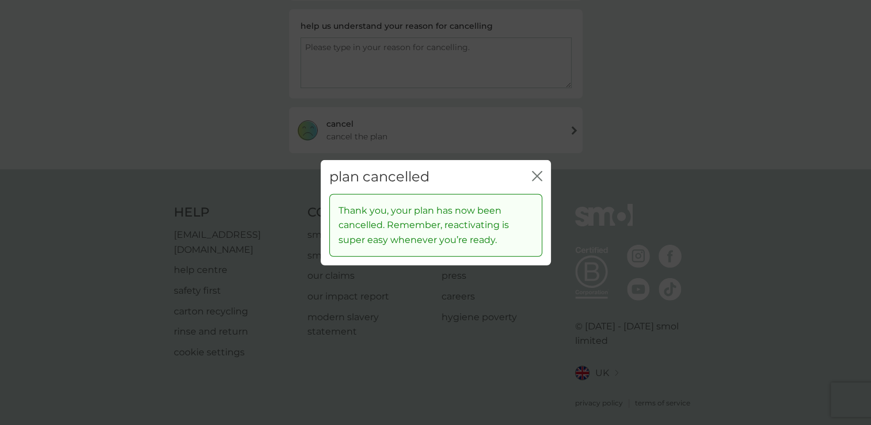
click at [494, 177] on div "plan cancelled close" at bounding box center [436, 177] width 230 height 34
click at [544, 173] on div "plan cancelled close" at bounding box center [436, 177] width 230 height 34
click at [536, 175] on icon "close" at bounding box center [535, 176] width 5 height 9
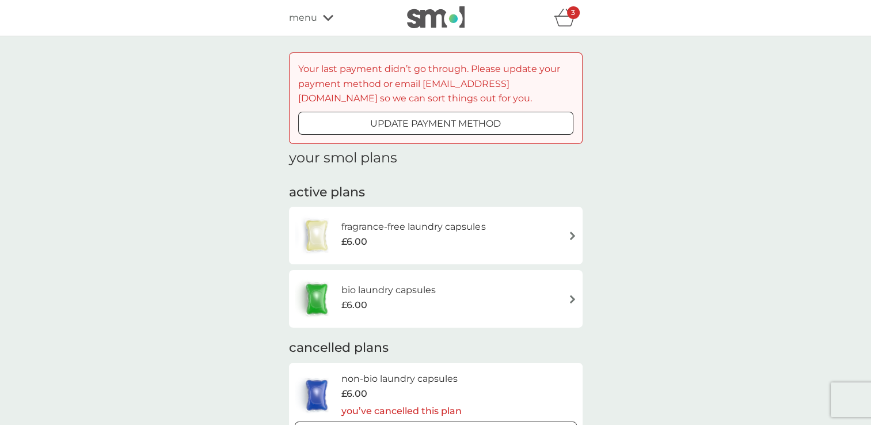
drag, startPoint x: 536, startPoint y: 175, endPoint x: 637, endPoint y: 128, distance: 111.3
click at [637, 128] on div "Your last payment didn’t go through. Please update your payment method or email…" at bounding box center [435, 411] width 871 height 750
click at [566, 17] on icon "basket" at bounding box center [565, 21] width 20 height 10
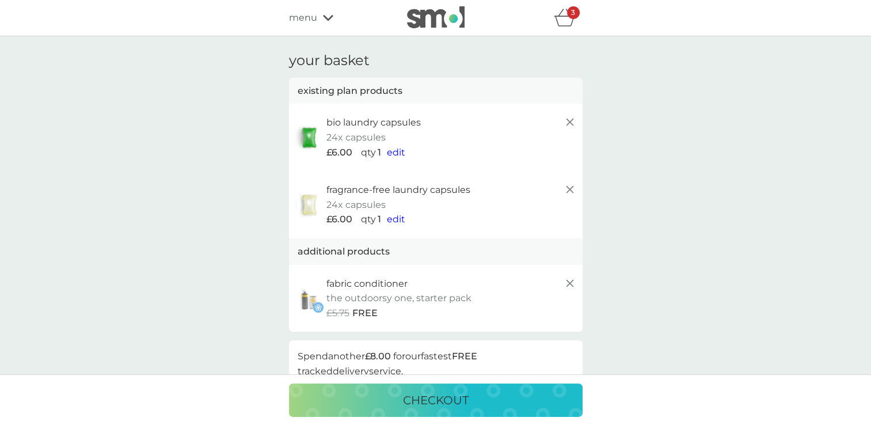
click at [572, 120] on icon at bounding box center [570, 122] width 14 height 14
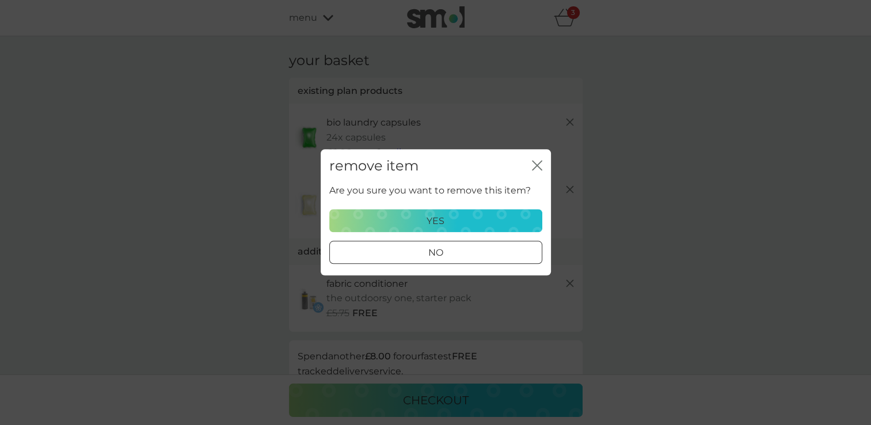
click at [435, 219] on p "yes" at bounding box center [436, 221] width 18 height 15
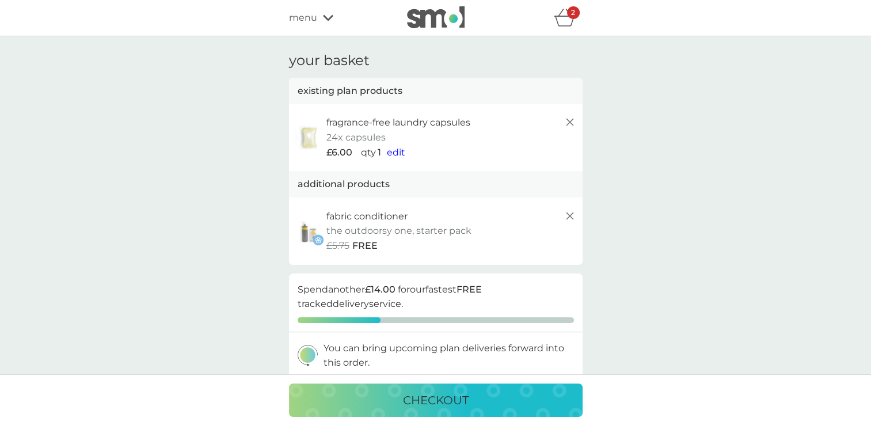
click at [571, 124] on line at bounding box center [569, 122] width 7 height 7
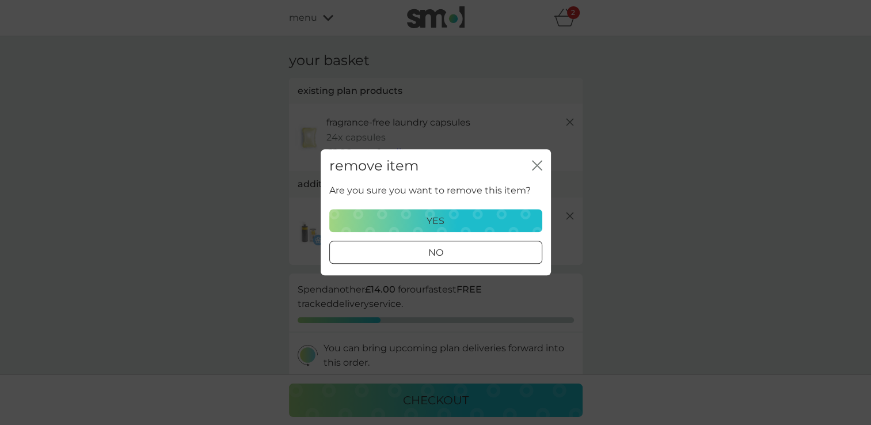
click at [477, 223] on div "yes" at bounding box center [436, 221] width 198 height 15
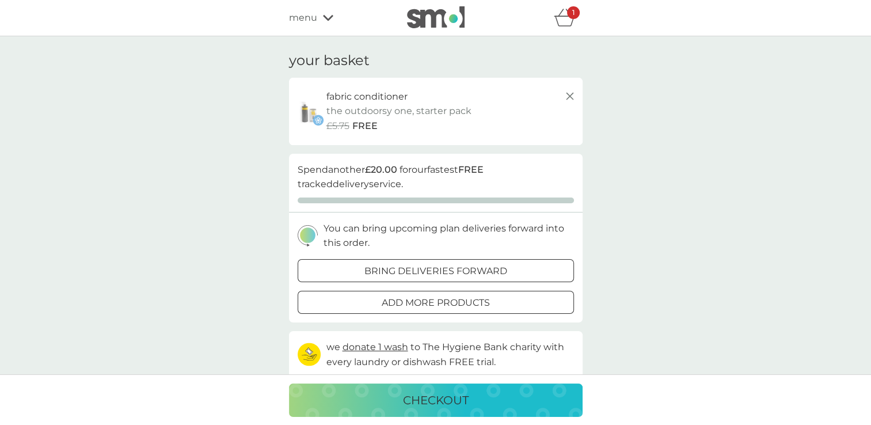
click at [477, 223] on p "You can bring upcoming plan deliveries forward into this order." at bounding box center [449, 235] width 251 height 29
click at [571, 97] on line at bounding box center [569, 96] width 7 height 7
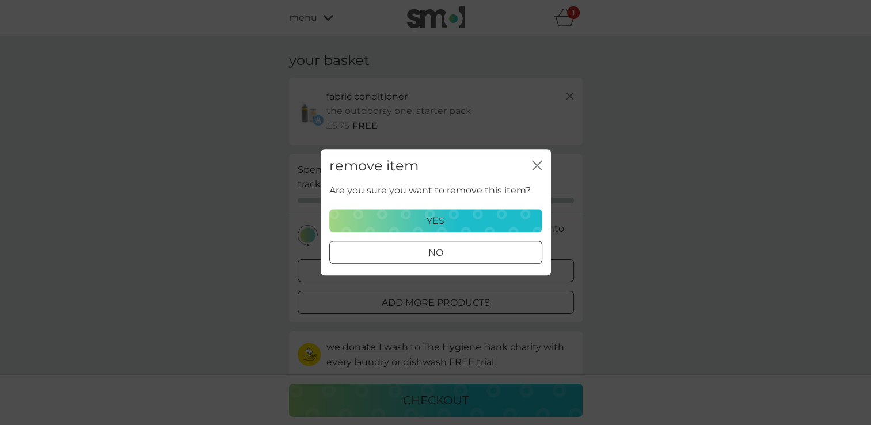
click at [467, 213] on button "yes" at bounding box center [435, 221] width 213 height 23
